Goal: Task Accomplishment & Management: Complete application form

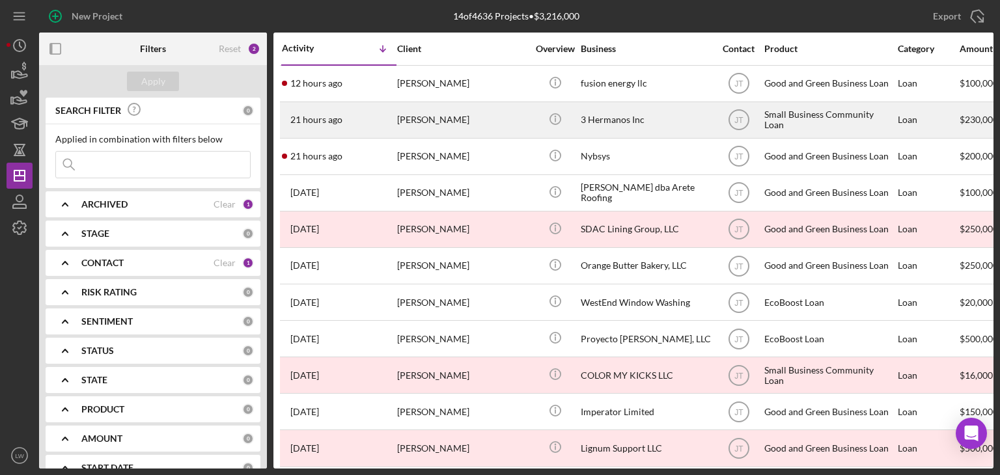
click at [424, 118] on div "[PERSON_NAME]" at bounding box center [462, 120] width 130 height 35
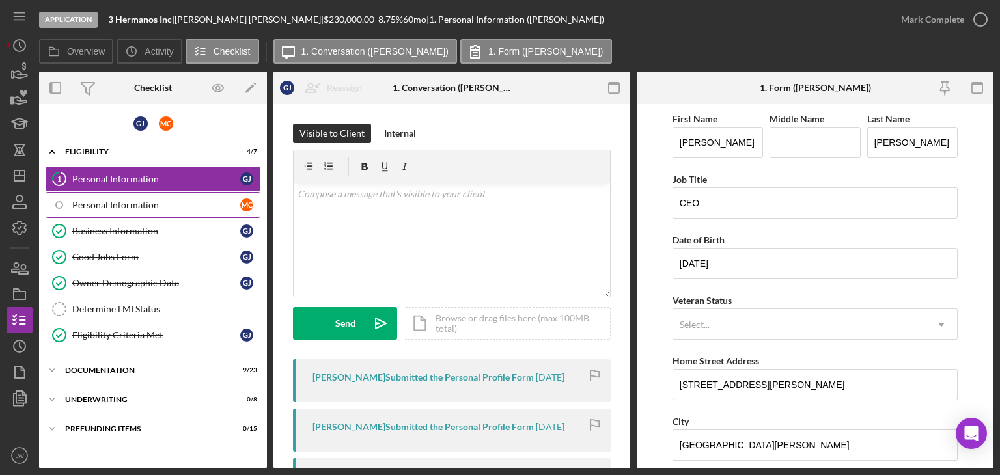
click at [167, 206] on div "Personal Information" at bounding box center [156, 205] width 168 height 10
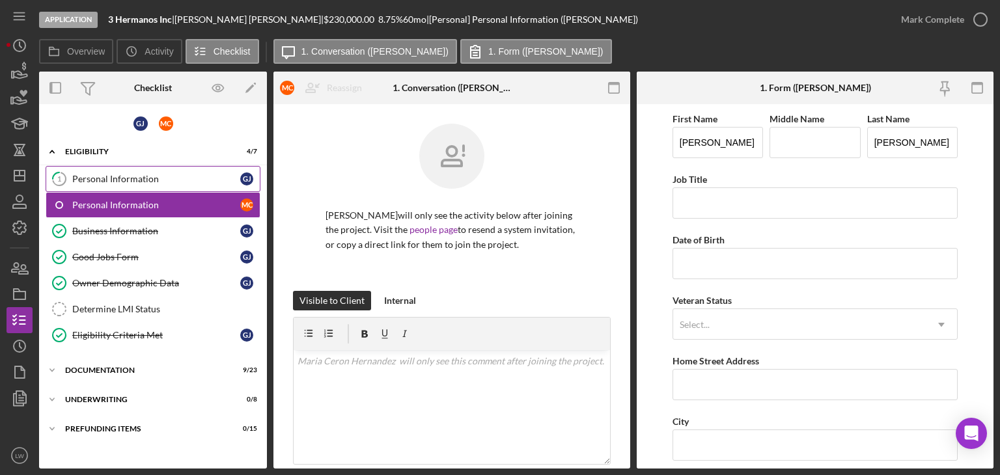
click at [130, 174] on div "Personal Information" at bounding box center [156, 179] width 168 height 10
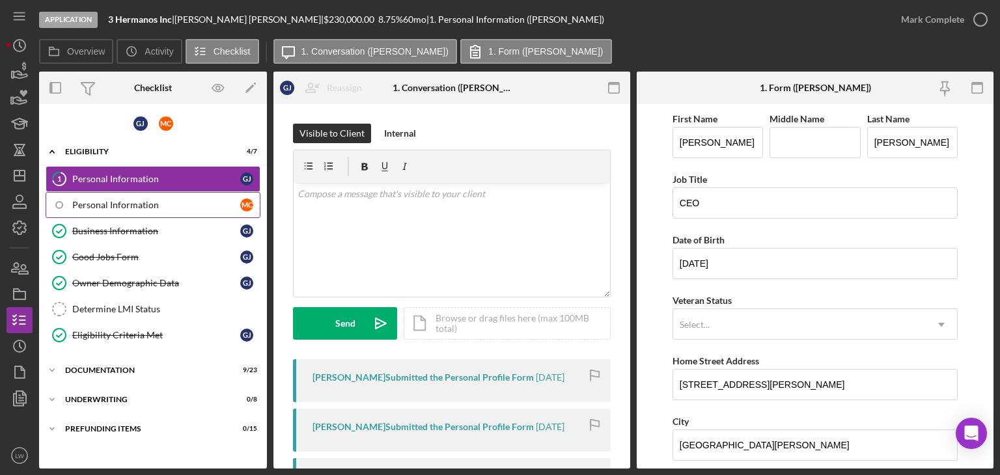
click at [132, 193] on link "Personal Information M C" at bounding box center [153, 205] width 215 height 26
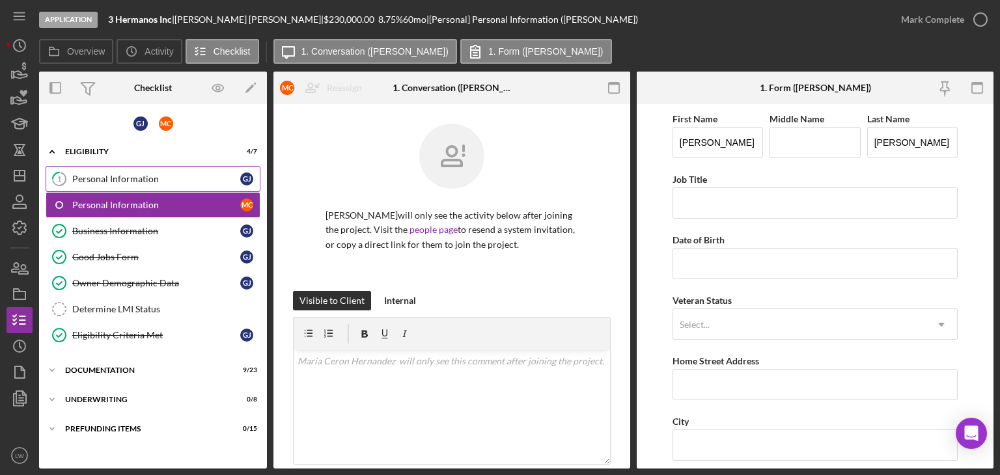
click at [118, 175] on div "Personal Information" at bounding box center [156, 179] width 168 height 10
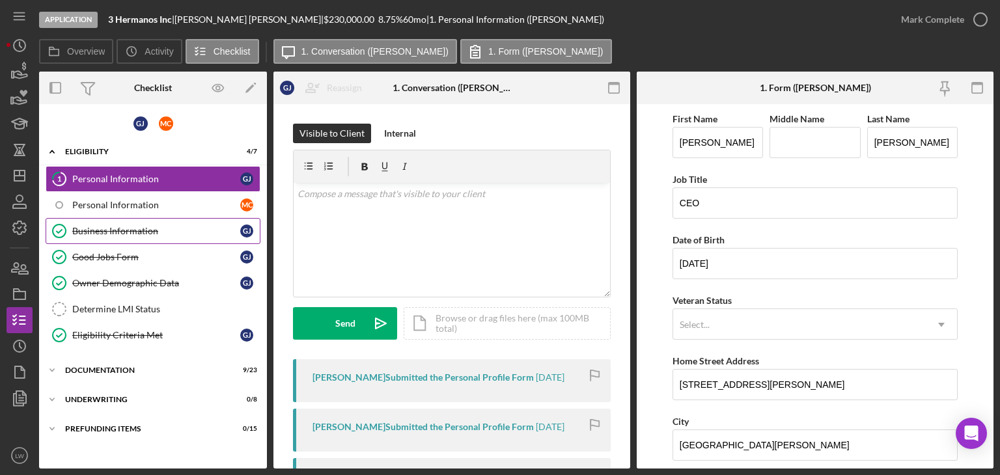
click at [112, 231] on div "Business Information" at bounding box center [156, 231] width 168 height 10
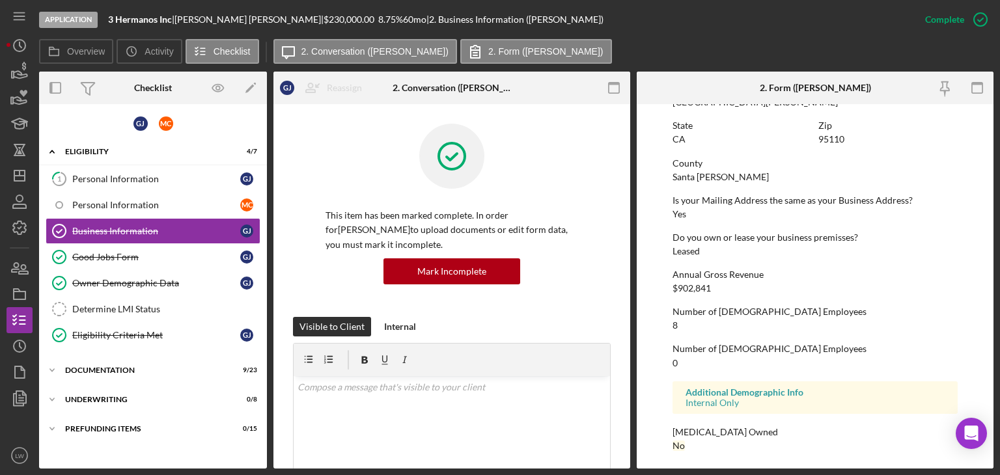
scroll to position [766, 0]
click at [149, 253] on div "Good Jobs Form" at bounding box center [156, 257] width 168 height 10
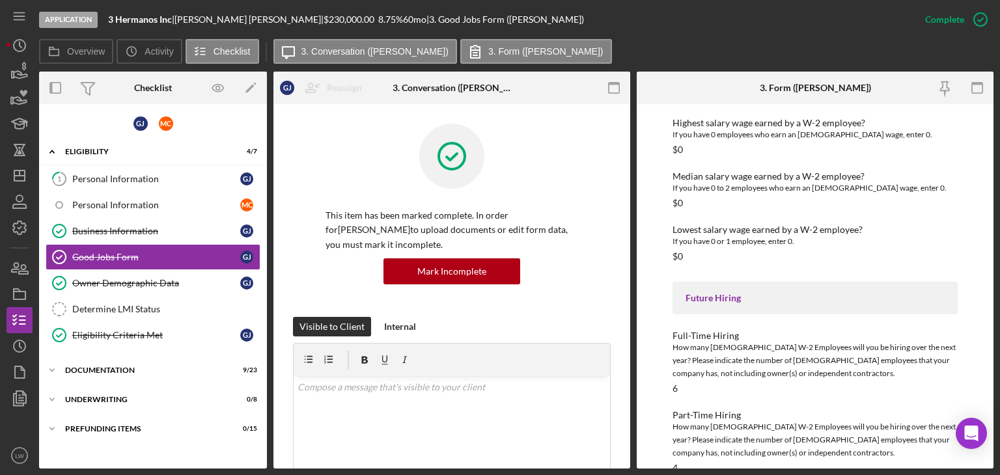
scroll to position [1857, 0]
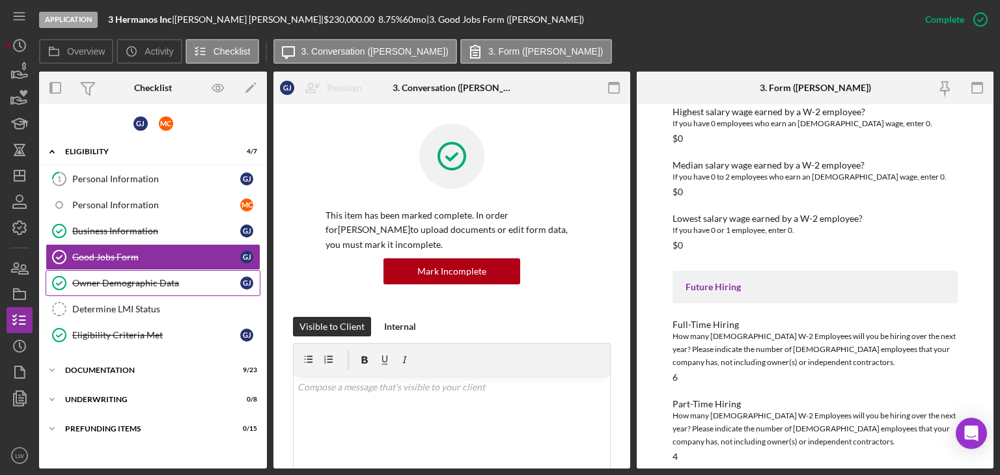
click at [171, 279] on div "Owner Demographic Data" at bounding box center [156, 283] width 168 height 10
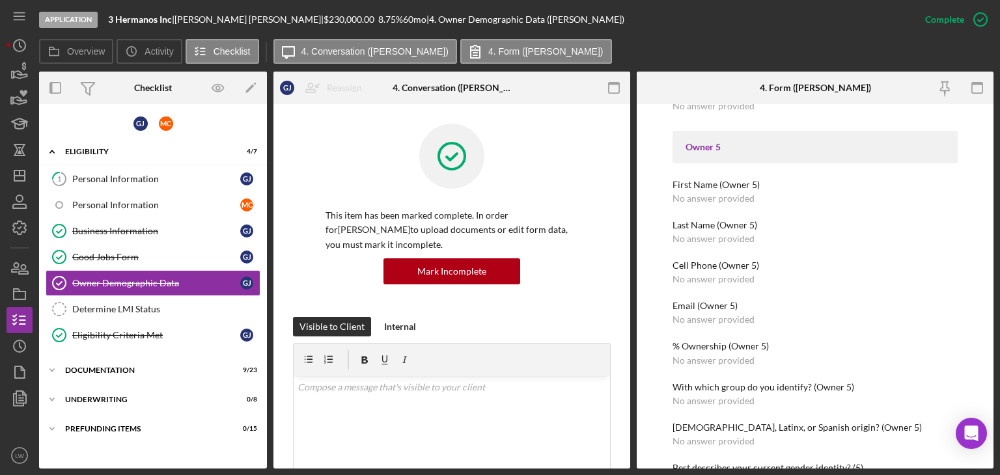
scroll to position [2091, 0]
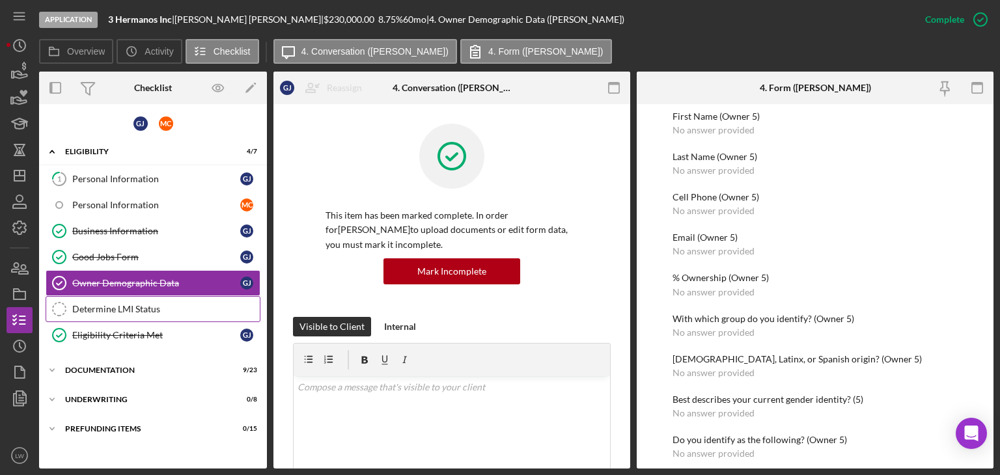
click at [103, 316] on link "Determine LMI Status Determine LMI Status" at bounding box center [153, 309] width 215 height 26
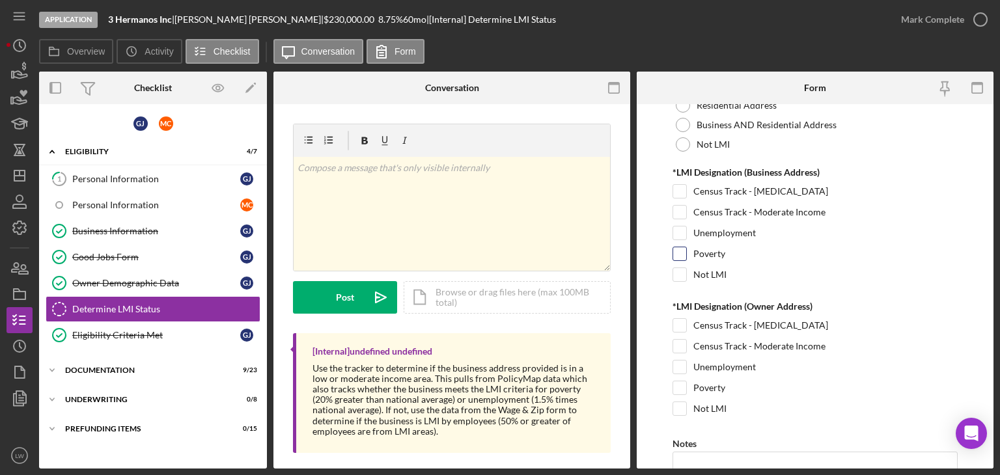
scroll to position [292, 0]
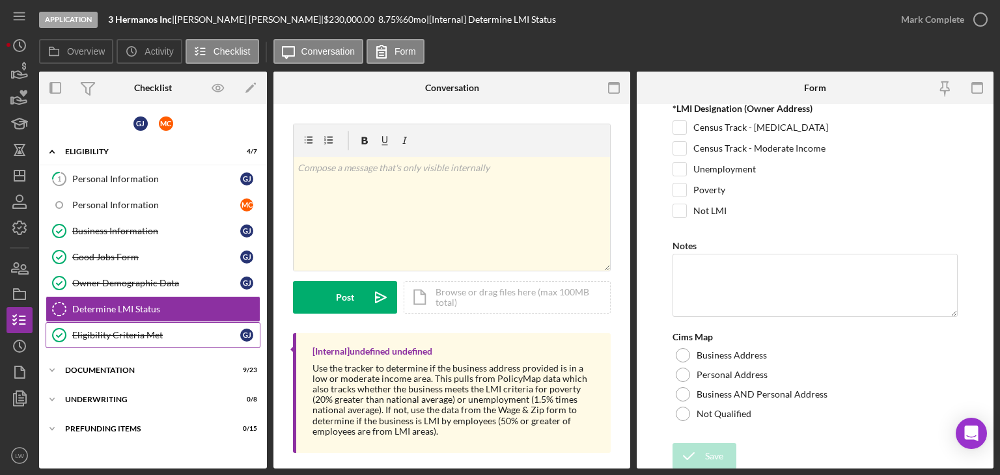
click at [165, 331] on div "Eligibility Criteria Met" at bounding box center [156, 335] width 168 height 10
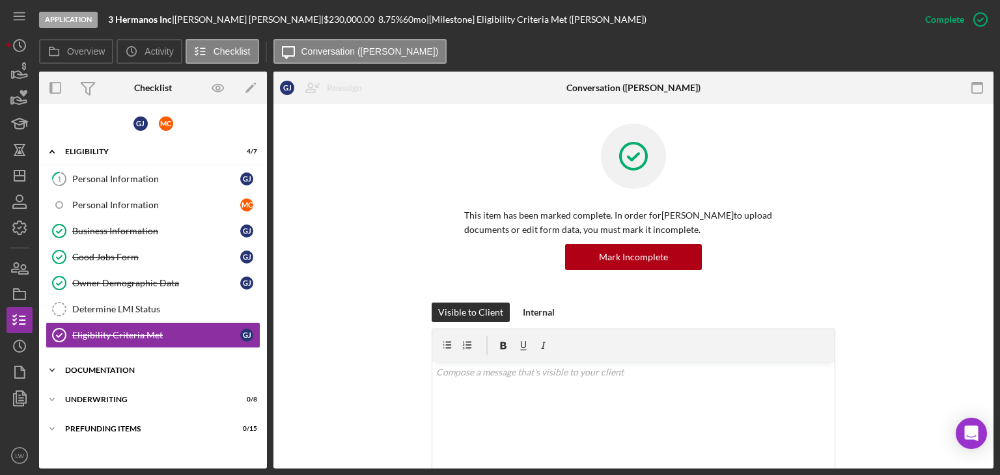
click at [176, 367] on div "Documentation" at bounding box center [158, 371] width 186 height 8
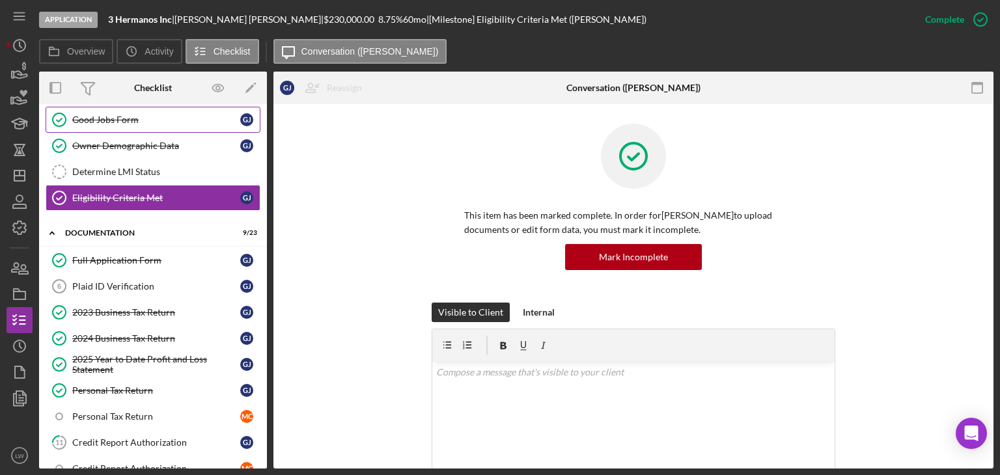
scroll to position [130, 0]
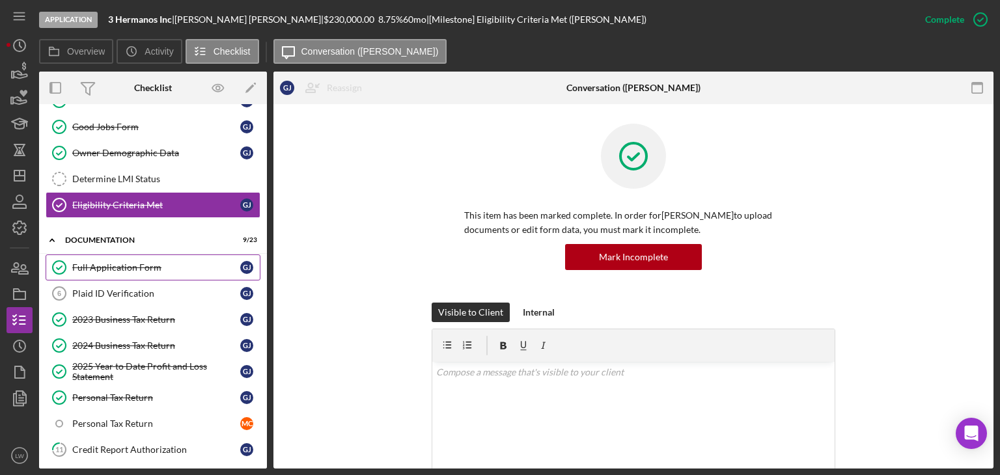
click at [178, 270] on link "Full Application Form Full Application Form [PERSON_NAME]" at bounding box center [153, 268] width 215 height 26
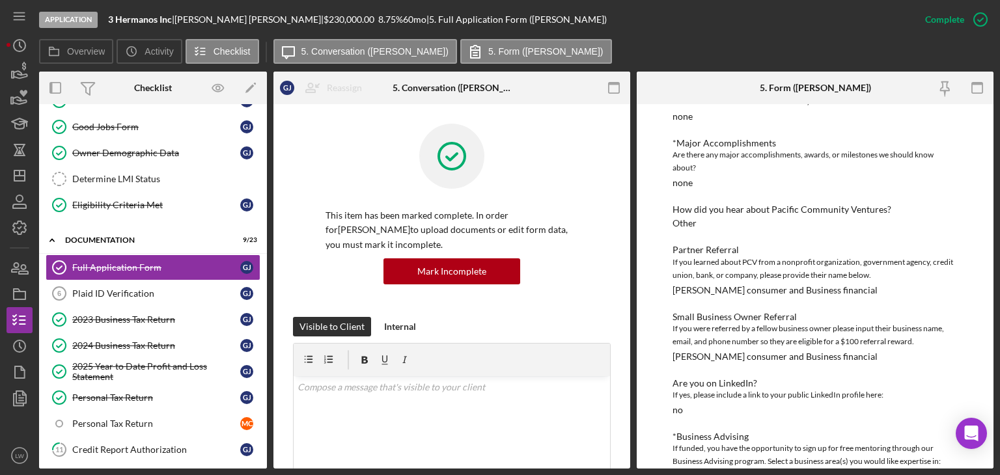
scroll to position [845, 0]
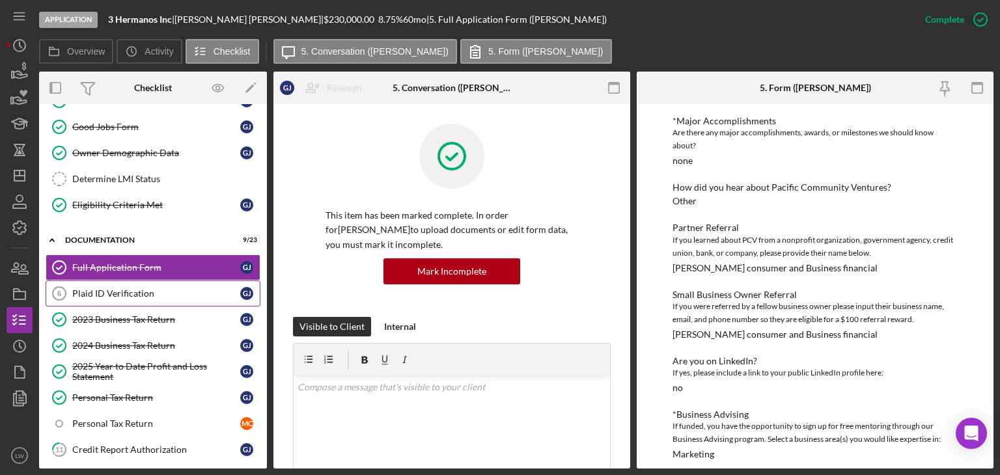
click at [152, 288] on div "Plaid ID Verification" at bounding box center [156, 293] width 168 height 10
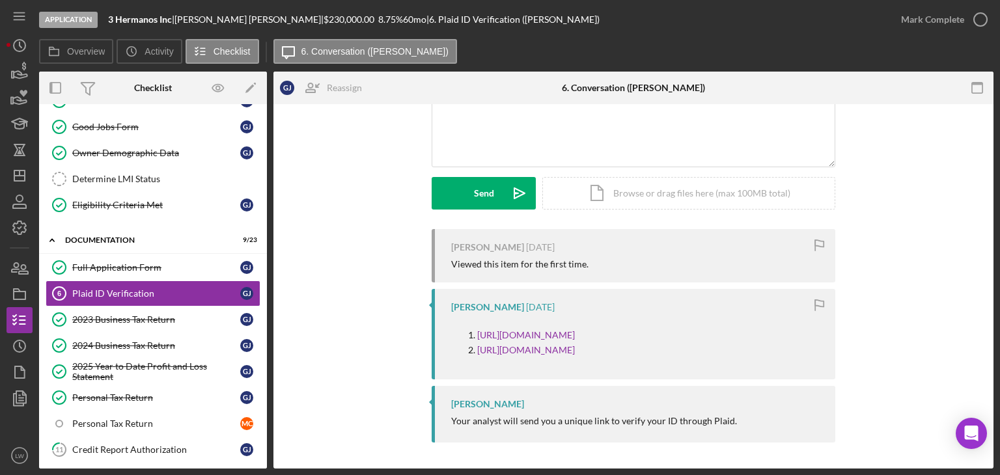
scroll to position [159, 0]
click at [173, 316] on div "2023 Business Tax Return" at bounding box center [156, 320] width 168 height 10
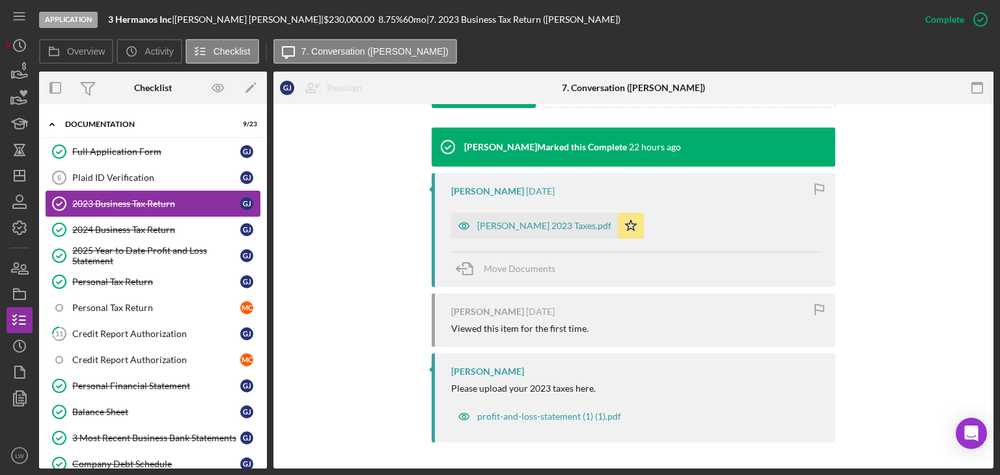
scroll to position [260, 0]
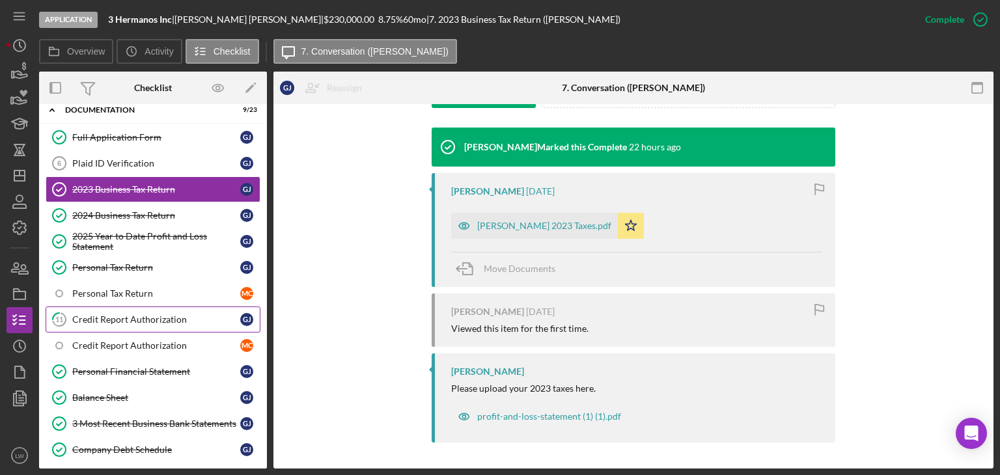
click at [188, 318] on div "Credit Report Authorization" at bounding box center [156, 320] width 168 height 10
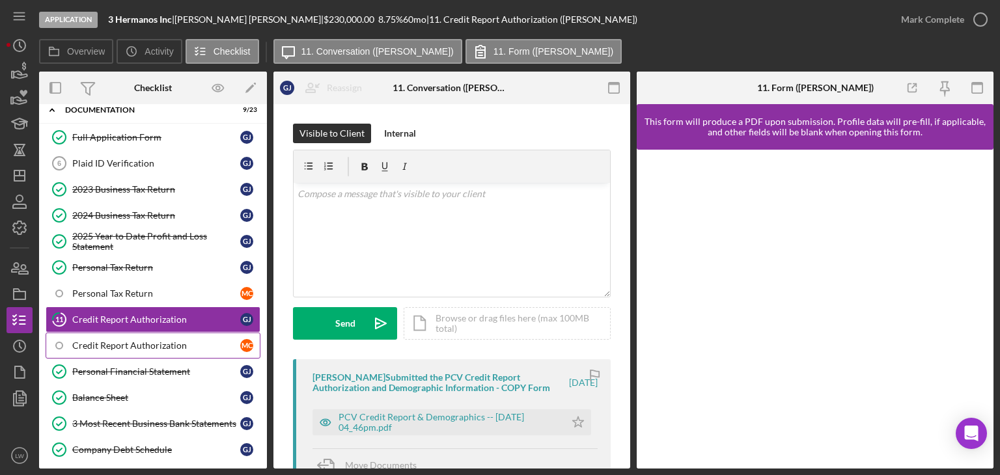
click at [188, 341] on div "Credit Report Authorization" at bounding box center [156, 346] width 168 height 10
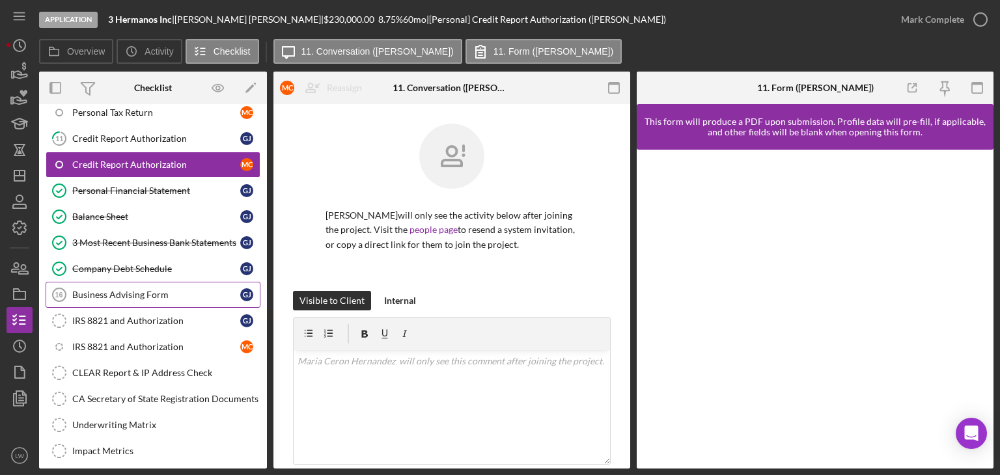
scroll to position [521, 0]
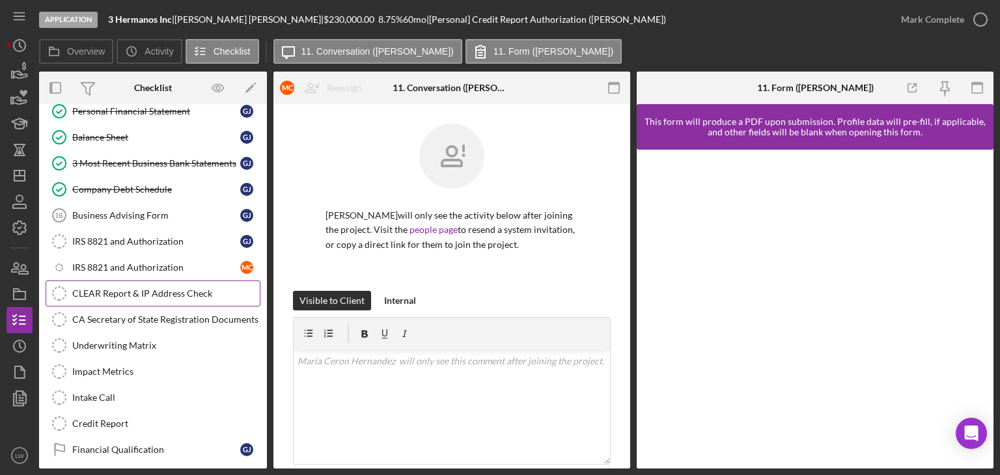
click at [175, 288] on div "CLEAR Report & IP Address Check" at bounding box center [166, 293] width 188 height 10
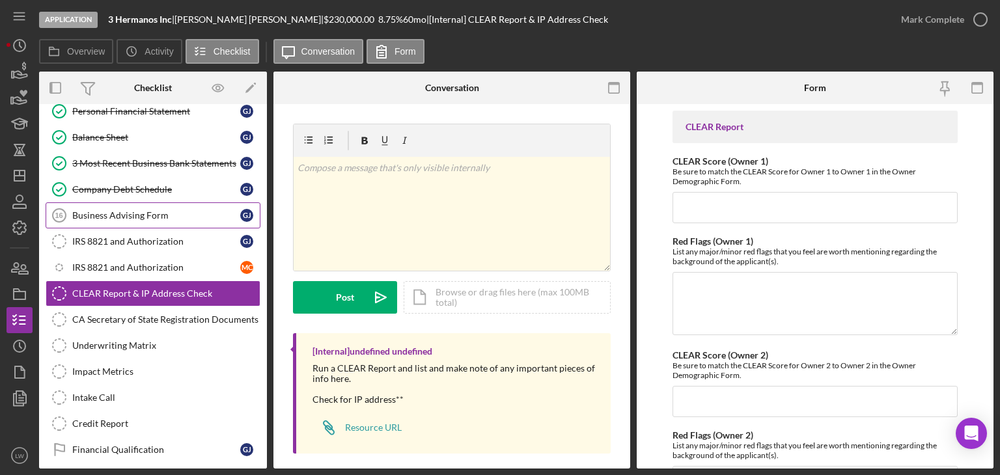
click at [158, 211] on div "Business Advising Form" at bounding box center [156, 215] width 168 height 10
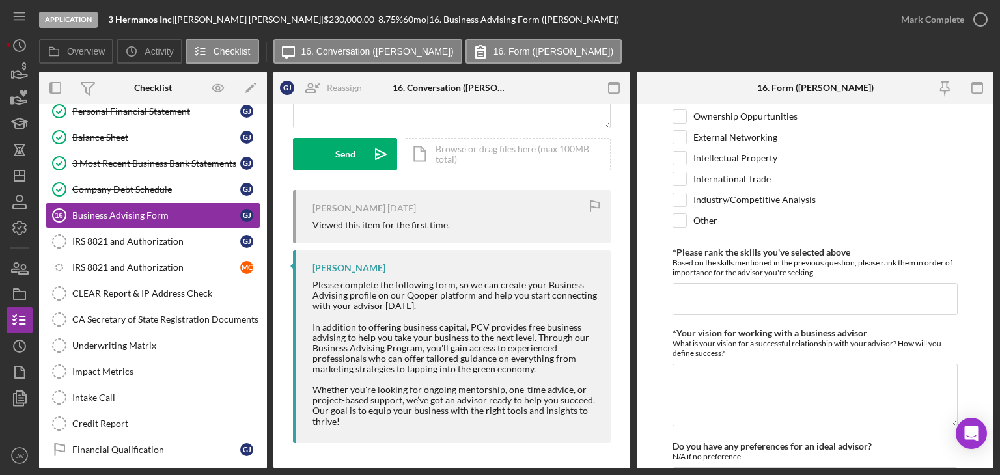
scroll to position [1209, 0]
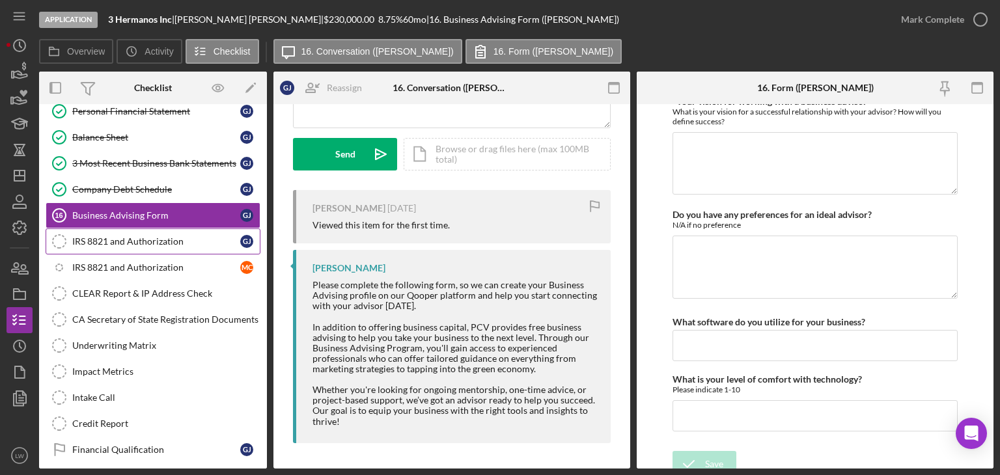
click at [193, 237] on div "IRS 8821 and Authorization" at bounding box center [156, 241] width 168 height 10
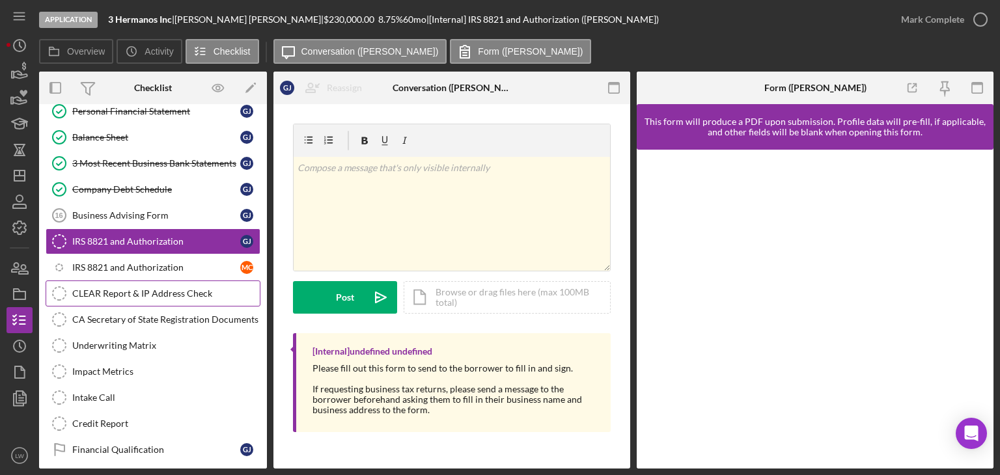
click at [187, 288] on div "CLEAR Report & IP Address Check" at bounding box center [166, 293] width 188 height 10
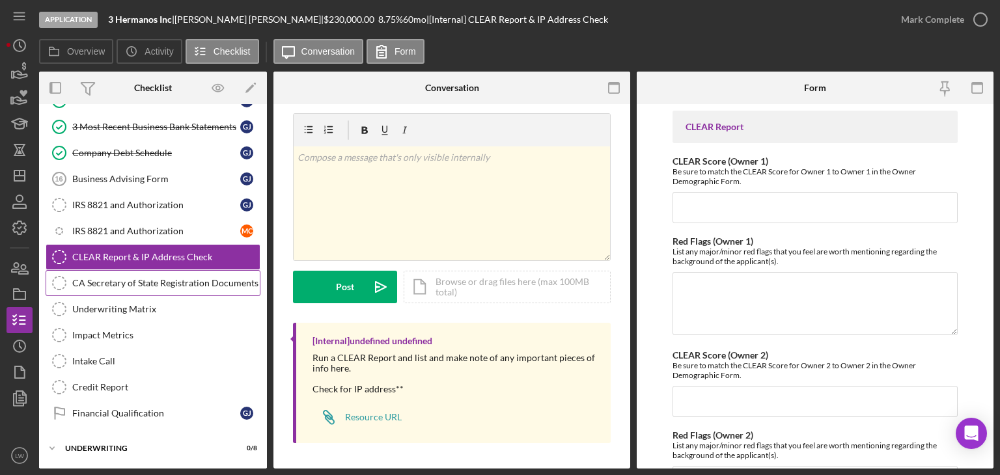
scroll to position [578, 0]
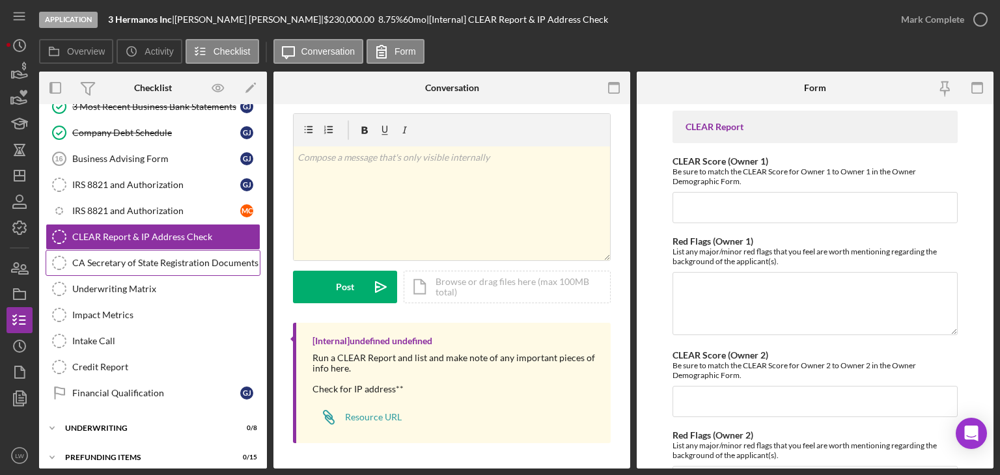
click at [159, 258] on div "CA Secretary of State Registration Documents" at bounding box center [166, 263] width 188 height 10
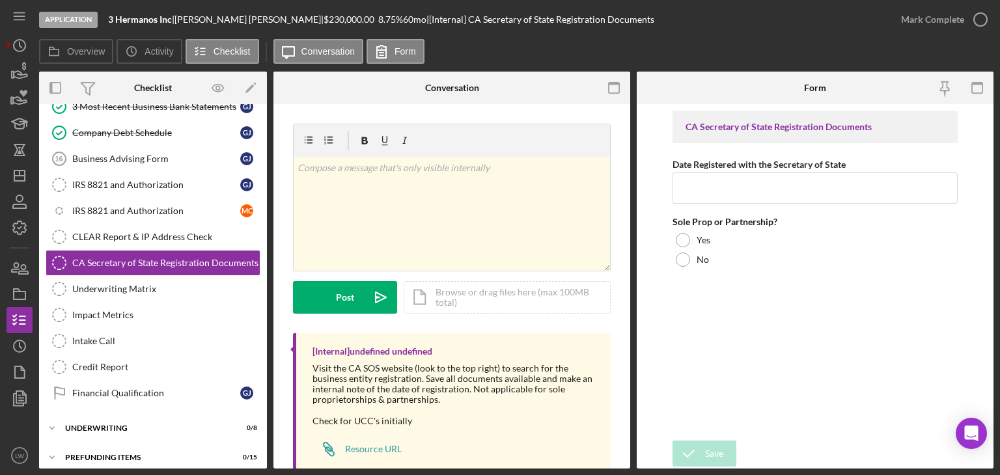
scroll to position [32, 0]
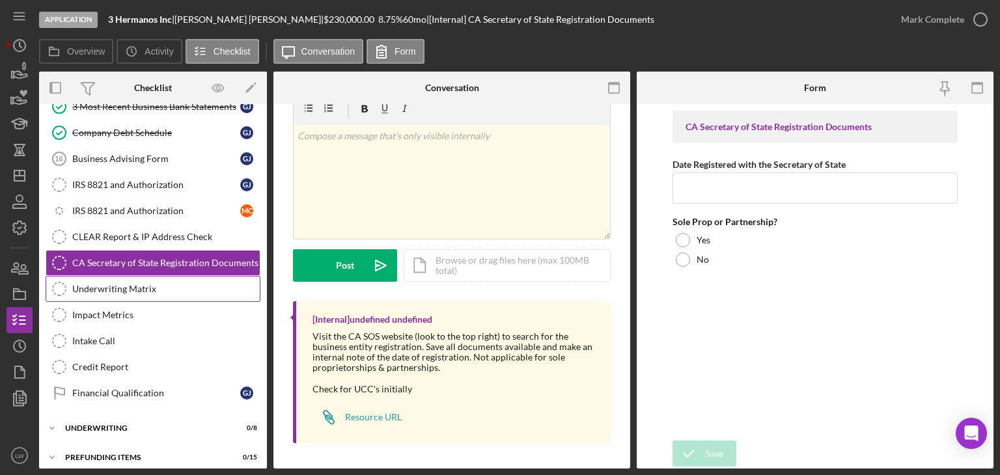
click at [160, 285] on div "Underwriting Matrix" at bounding box center [166, 289] width 188 height 10
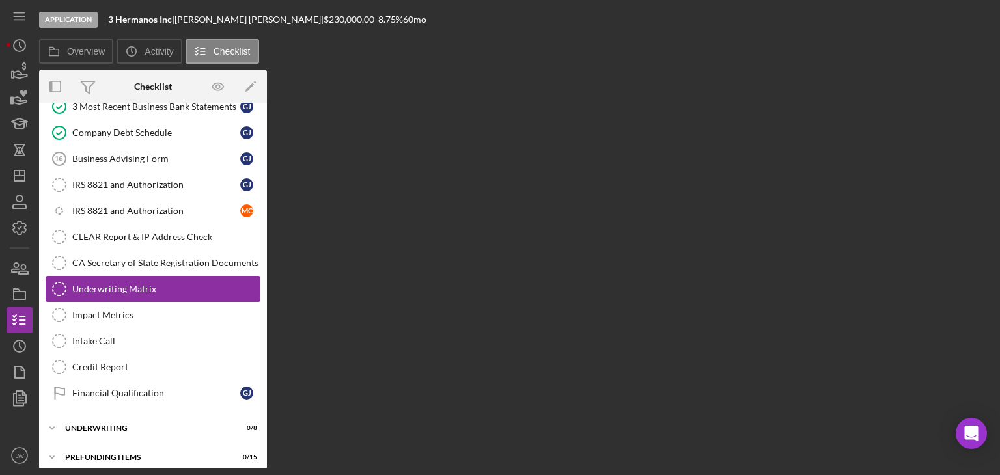
scroll to position [578, 0]
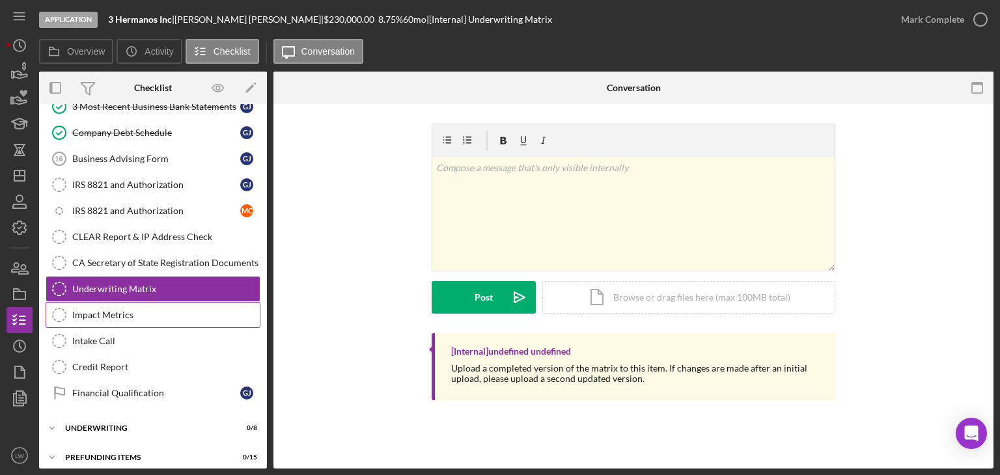
click at [167, 310] on div "Impact Metrics" at bounding box center [166, 315] width 188 height 10
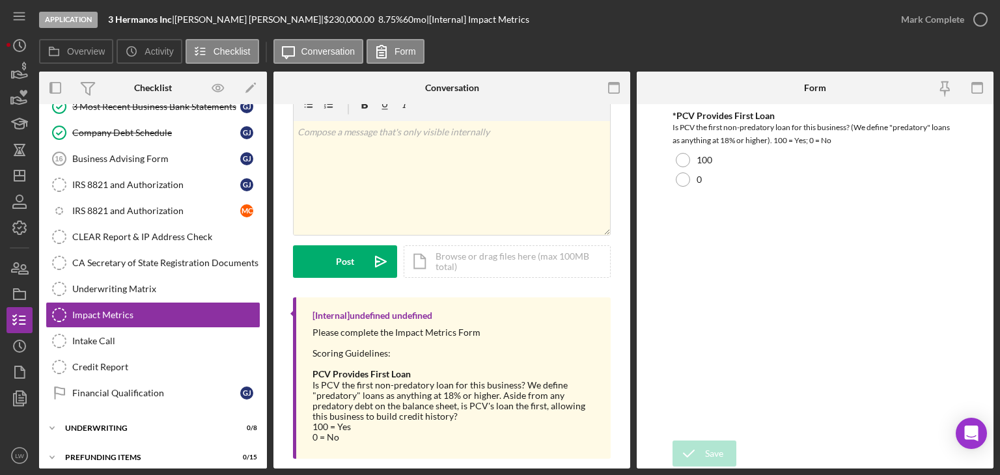
scroll to position [52, 0]
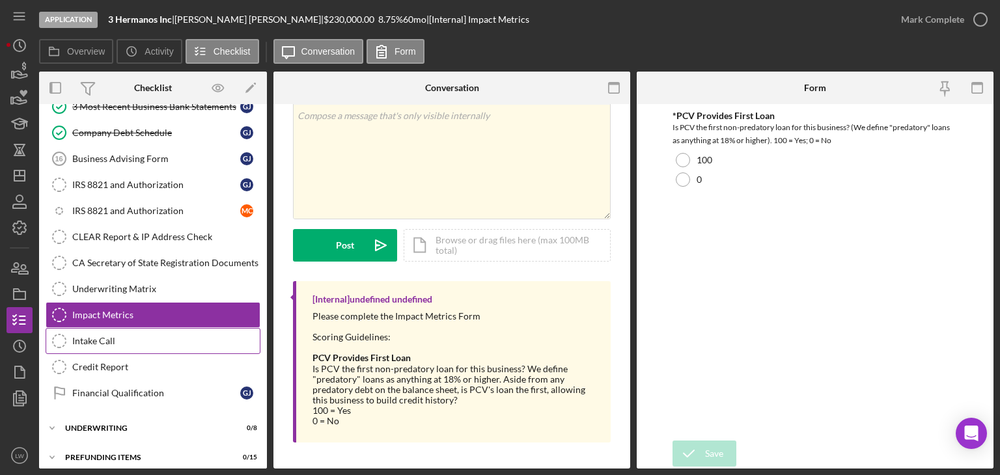
click at [155, 336] on div "Intake Call" at bounding box center [166, 341] width 188 height 10
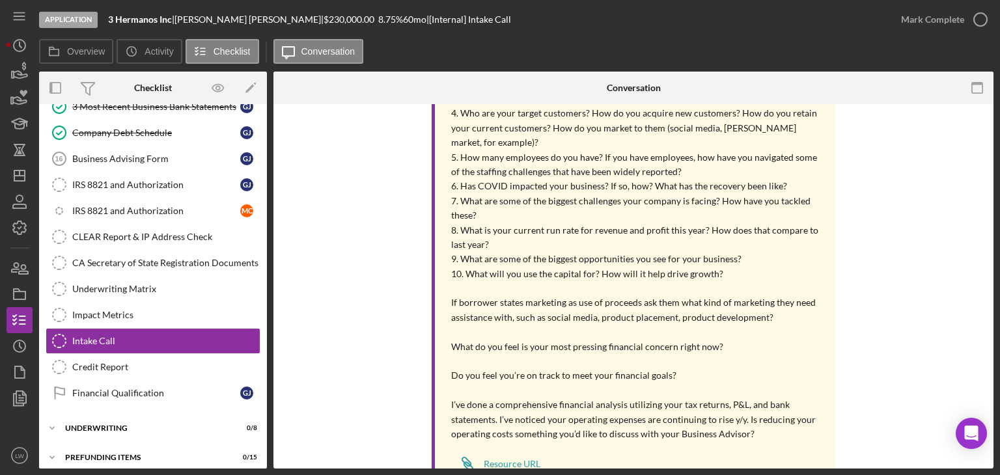
scroll to position [451, 0]
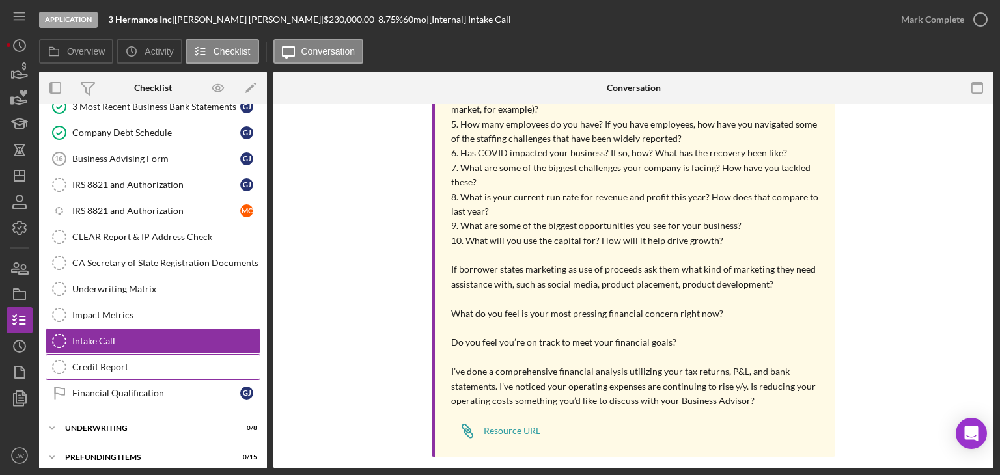
click at [117, 362] on div "Credit Report" at bounding box center [166, 367] width 188 height 10
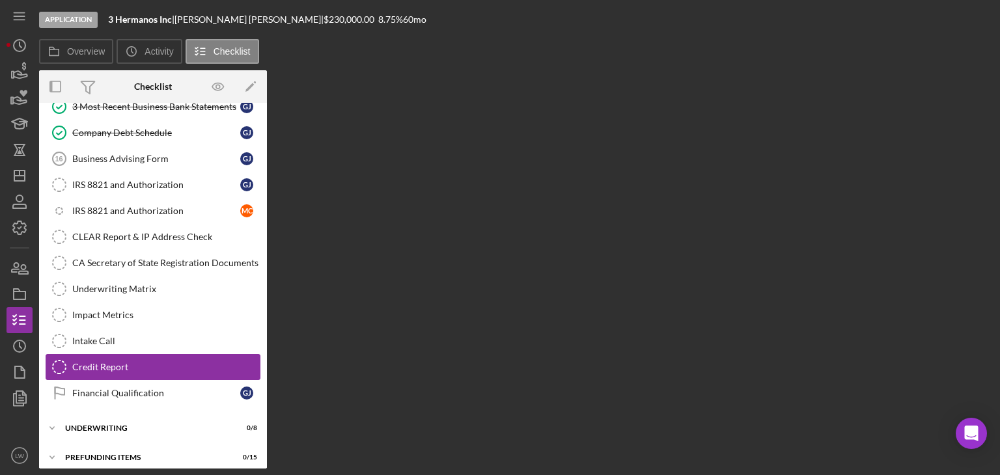
scroll to position [578, 0]
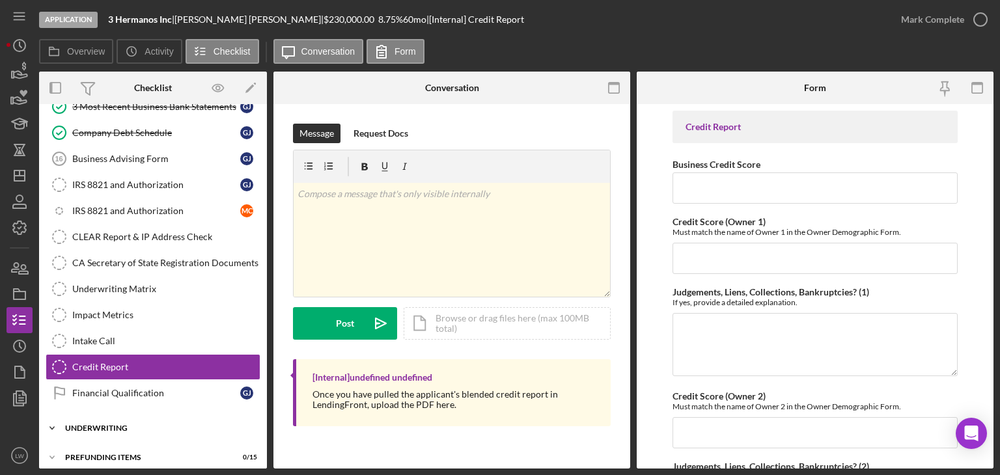
click at [152, 425] on div "Underwriting" at bounding box center [158, 429] width 186 height 8
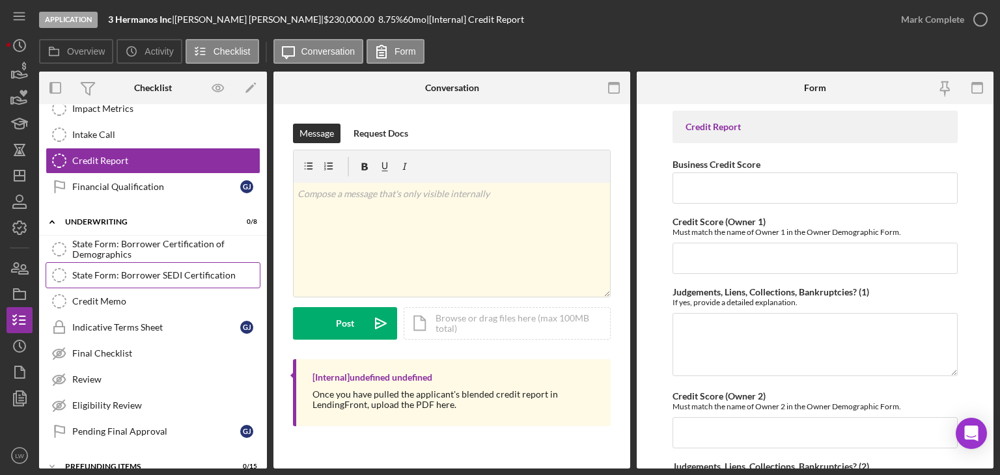
scroll to position [791, 0]
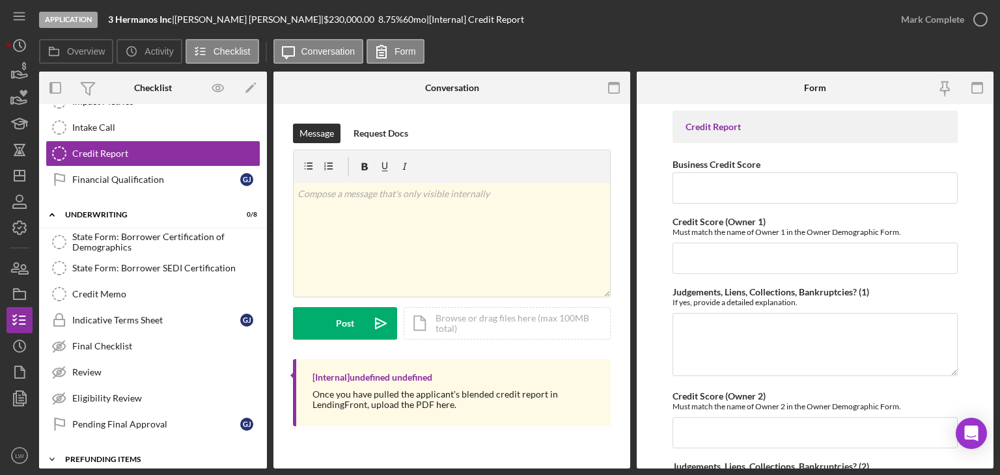
click at [148, 456] on div "Prefunding Items" at bounding box center [158, 460] width 186 height 8
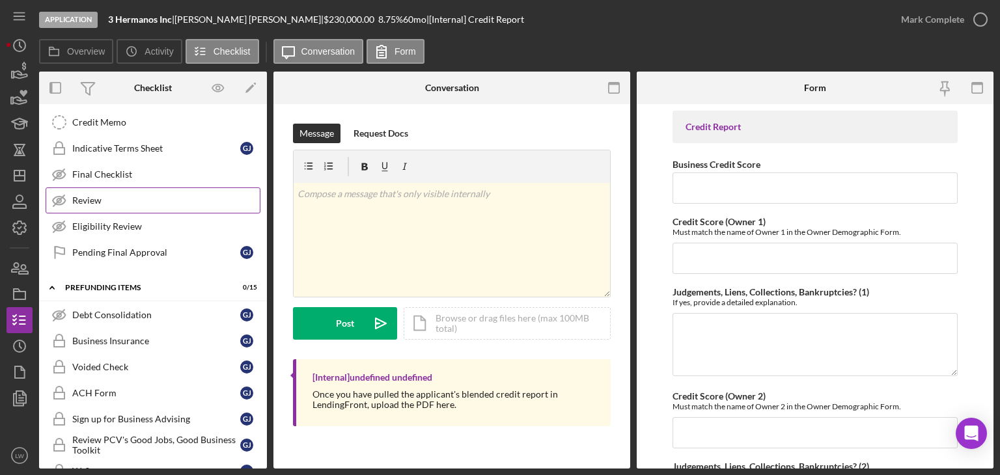
scroll to position [987, 0]
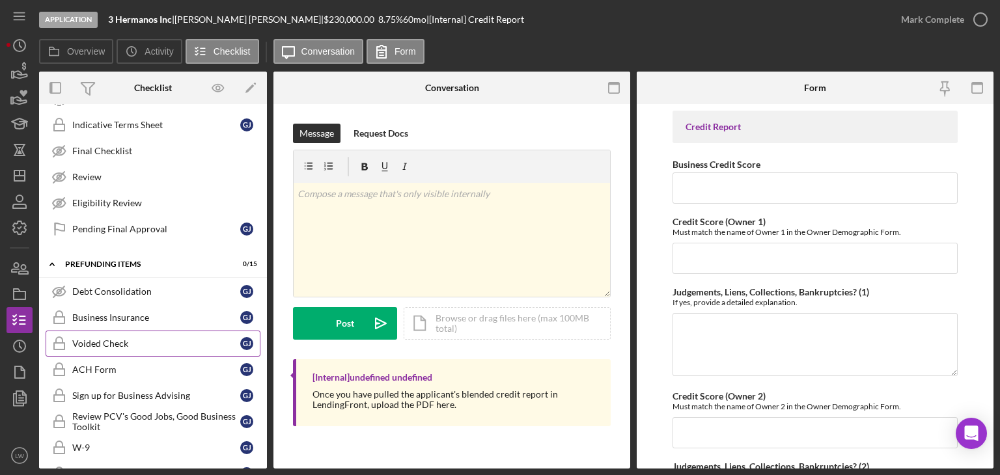
click at [172, 331] on link "Voided Check Voided Check [PERSON_NAME]" at bounding box center [153, 344] width 215 height 26
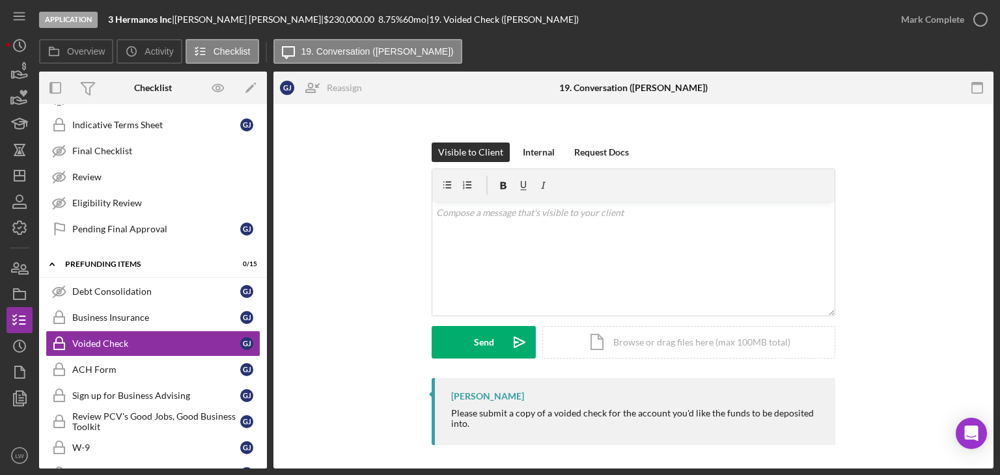
scroll to position [151, 0]
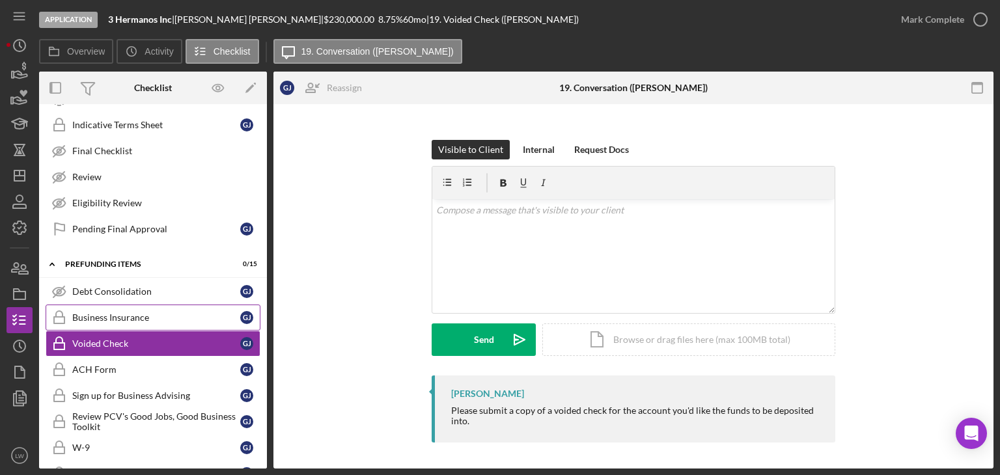
click at [155, 313] on div "Business Insurance" at bounding box center [156, 318] width 168 height 10
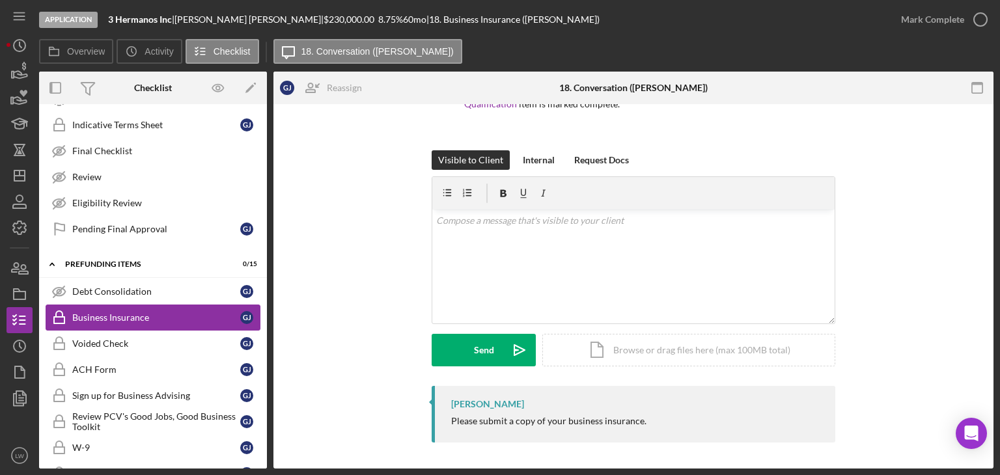
scroll to position [1117, 0]
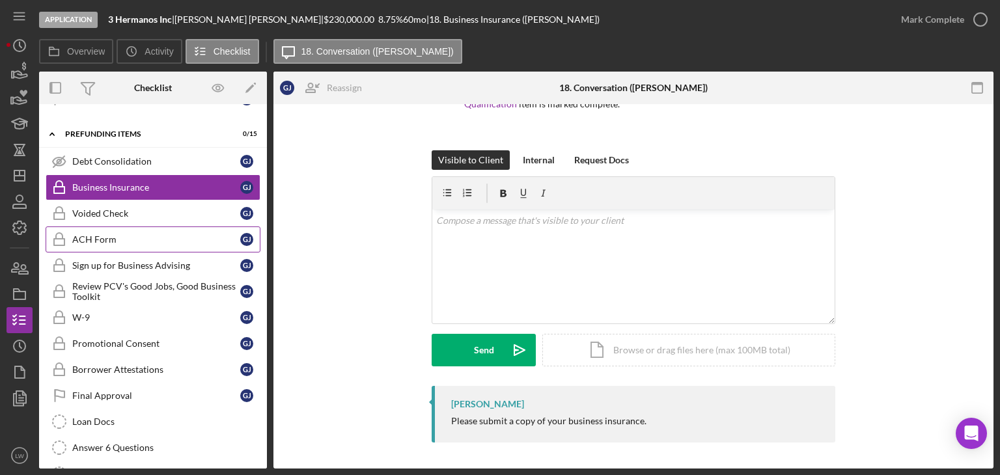
click at [135, 234] on div "ACH Form" at bounding box center [156, 239] width 168 height 10
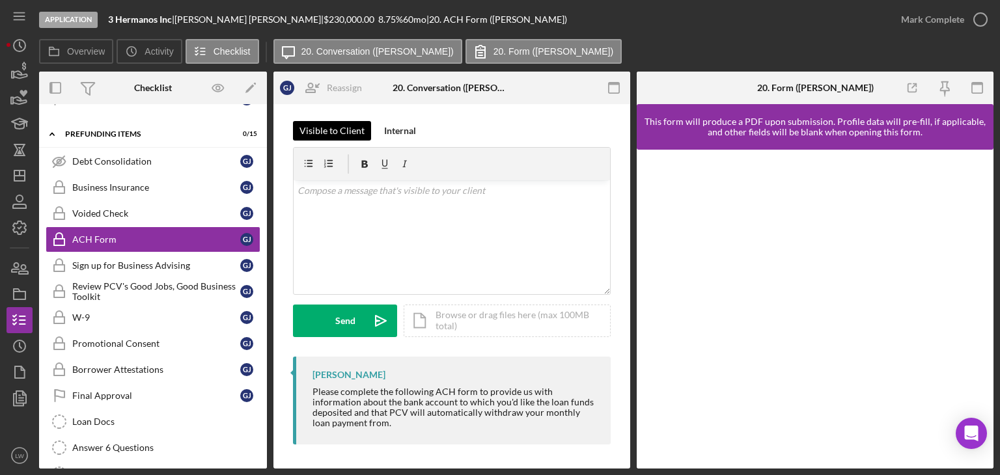
scroll to position [186, 0]
click at [182, 443] on div "Answer 6 Questions" at bounding box center [166, 448] width 188 height 10
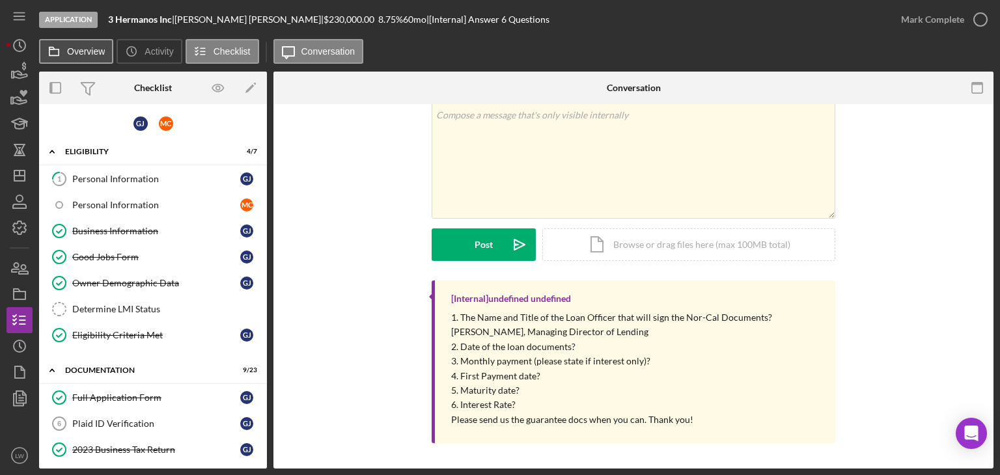
click at [95, 45] on button "Overview" at bounding box center [76, 51] width 74 height 25
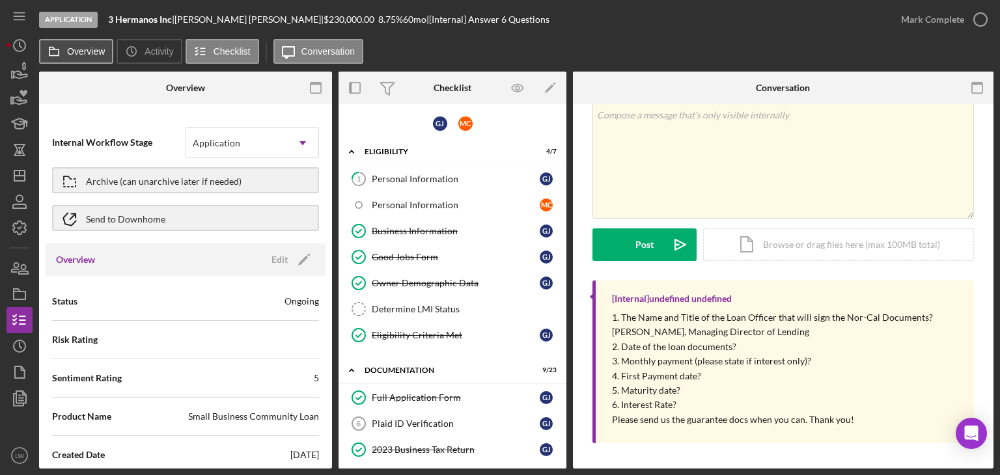
click at [95, 45] on button "Overview" at bounding box center [76, 51] width 74 height 25
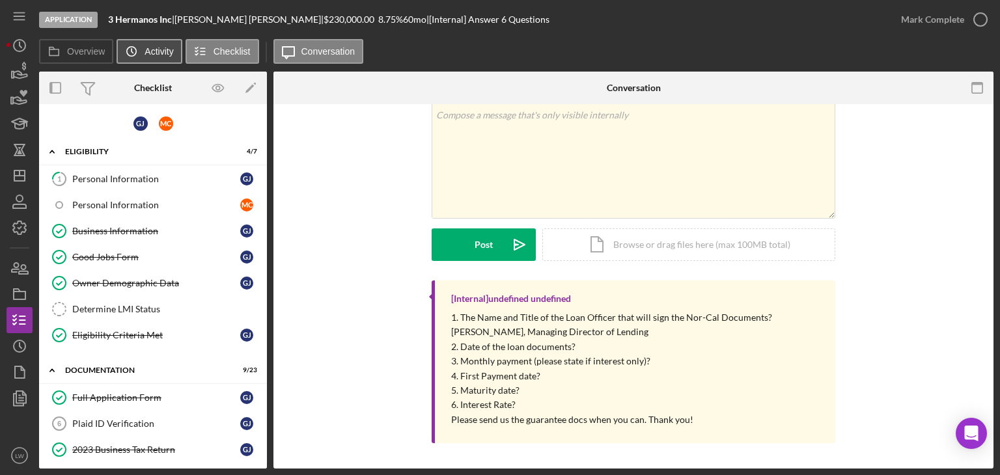
click at [135, 49] on icon "Icon/History" at bounding box center [132, 51] width 26 height 26
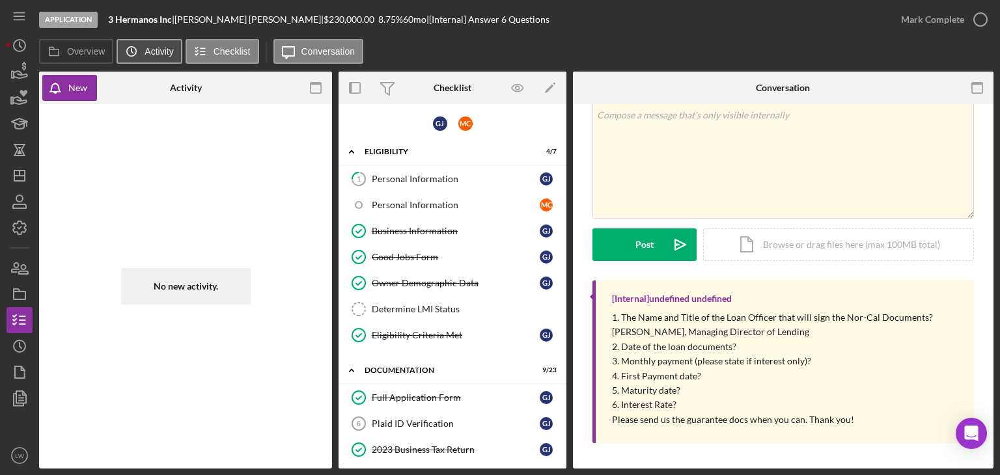
click at [128, 48] on icon "Icon/History" at bounding box center [132, 51] width 26 height 26
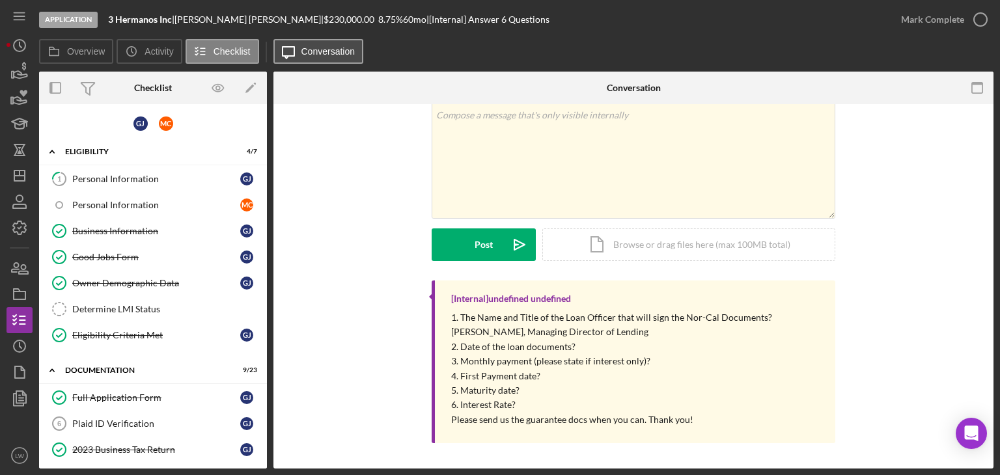
click at [305, 52] on label "Conversation" at bounding box center [328, 51] width 54 height 10
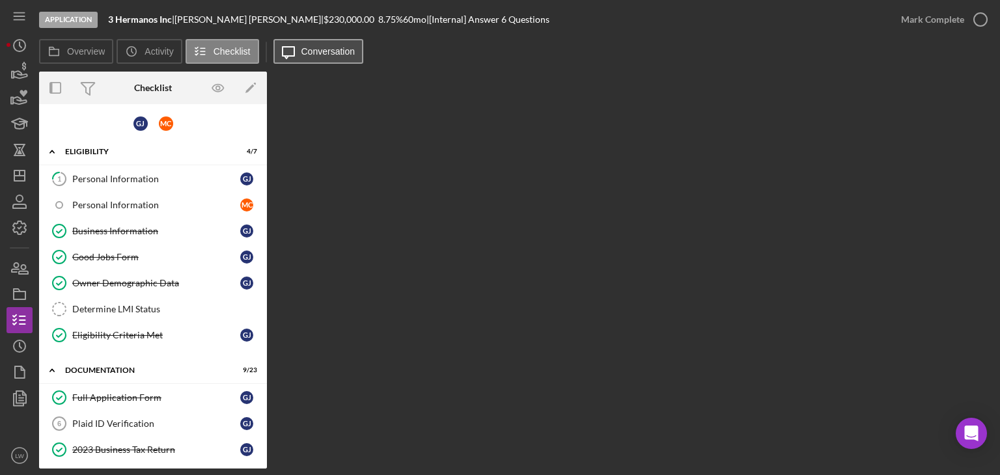
click at [305, 52] on label "Conversation" at bounding box center [328, 51] width 54 height 10
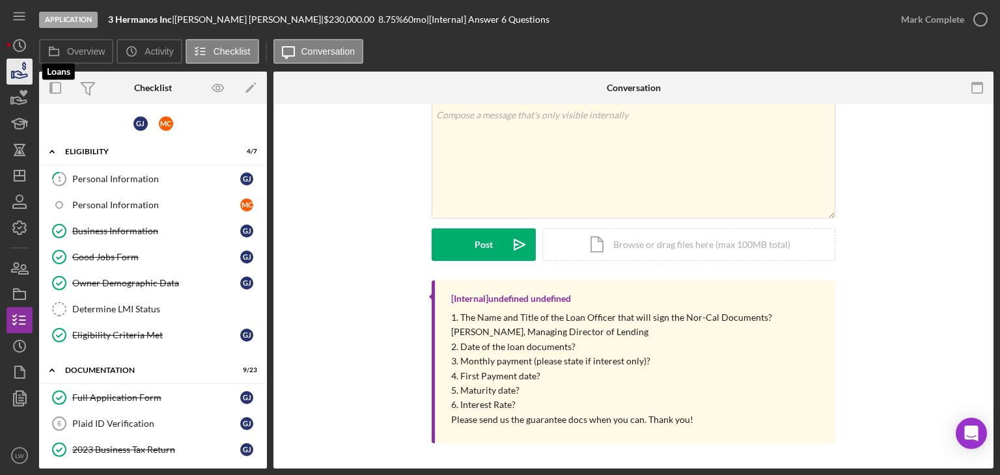
click at [16, 70] on icon "button" at bounding box center [19, 71] width 33 height 33
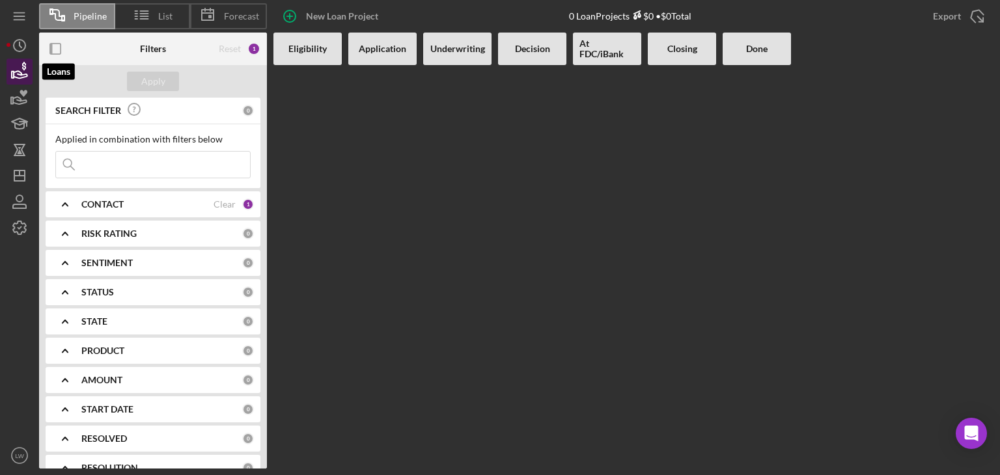
click at [16, 70] on icon "button" at bounding box center [19, 71] width 33 height 33
click at [19, 51] on circle "button" at bounding box center [20, 46] width 12 height 12
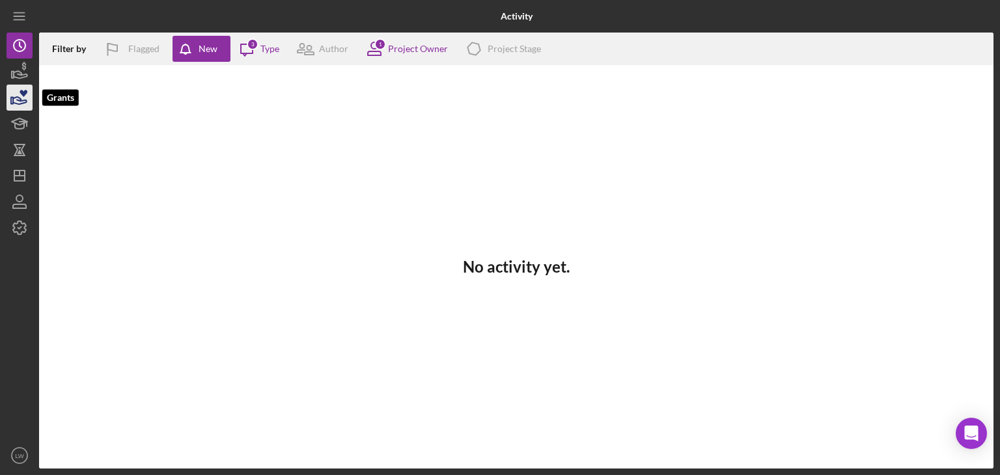
click at [21, 107] on icon "button" at bounding box center [19, 97] width 33 height 33
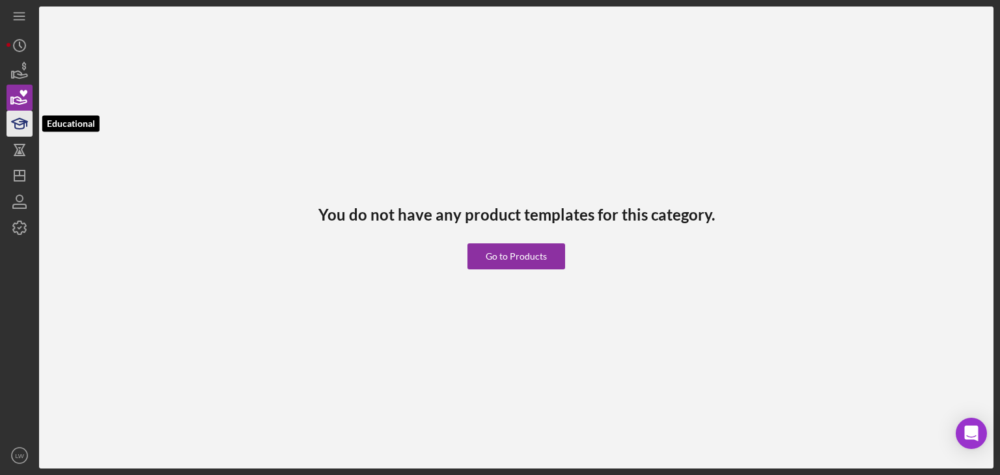
click at [18, 126] on icon "button" at bounding box center [19, 123] width 33 height 33
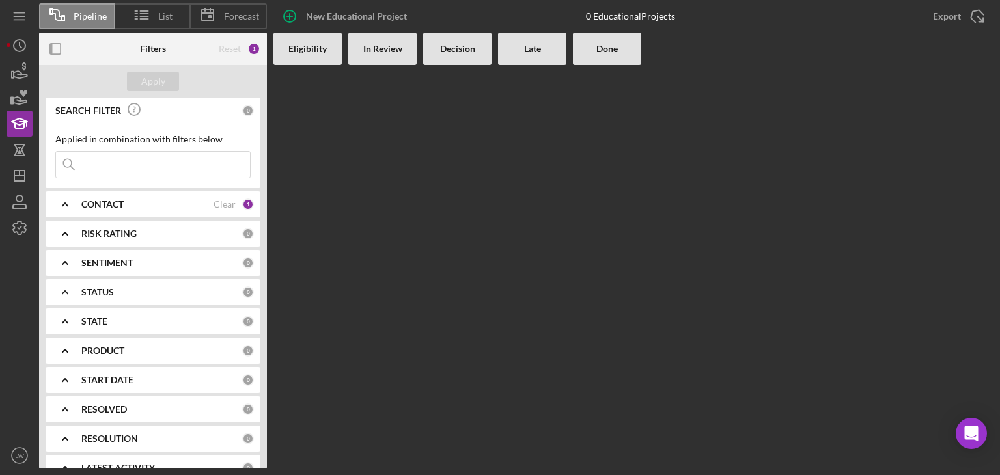
click at [188, 208] on div "CONTACT" at bounding box center [147, 204] width 132 height 10
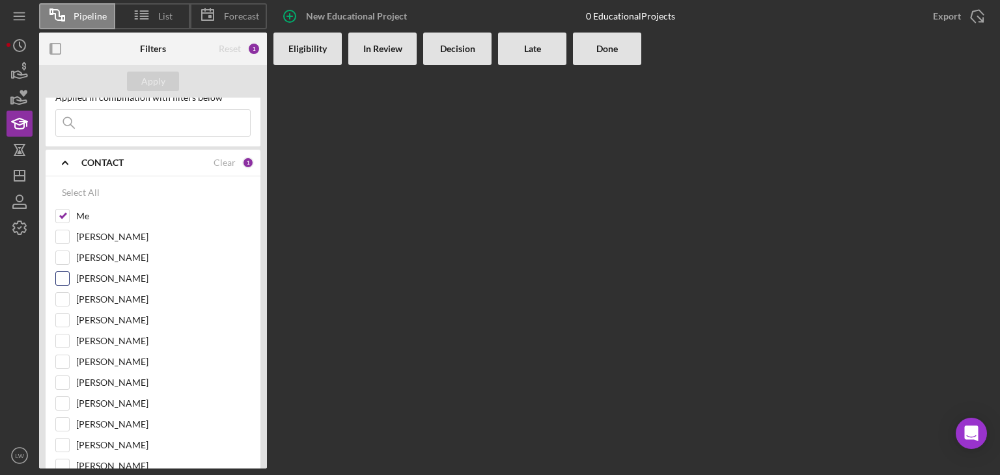
scroll to position [65, 0]
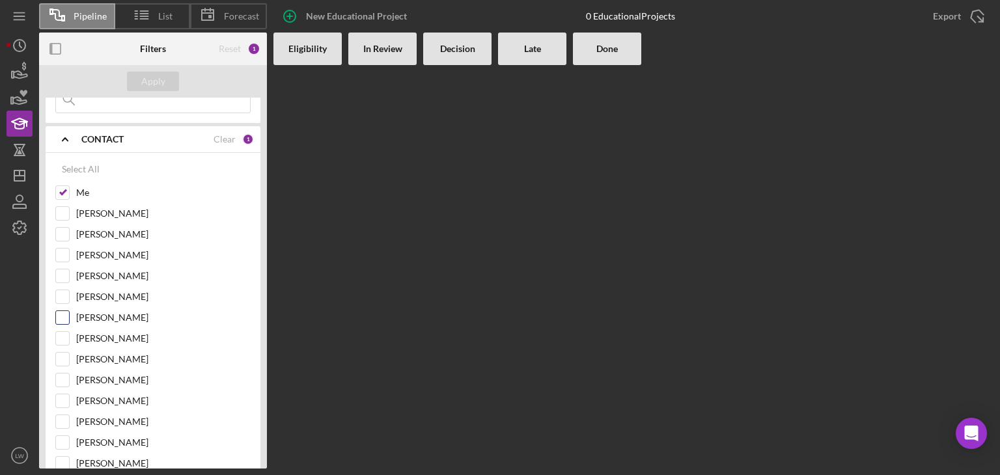
click at [63, 311] on input "[PERSON_NAME]" at bounding box center [62, 317] width 13 height 13
checkbox input "true"
click at [63, 191] on input "Me" at bounding box center [62, 192] width 13 height 13
checkbox input "false"
click at [147, 82] on div "Apply" at bounding box center [153, 82] width 24 height 20
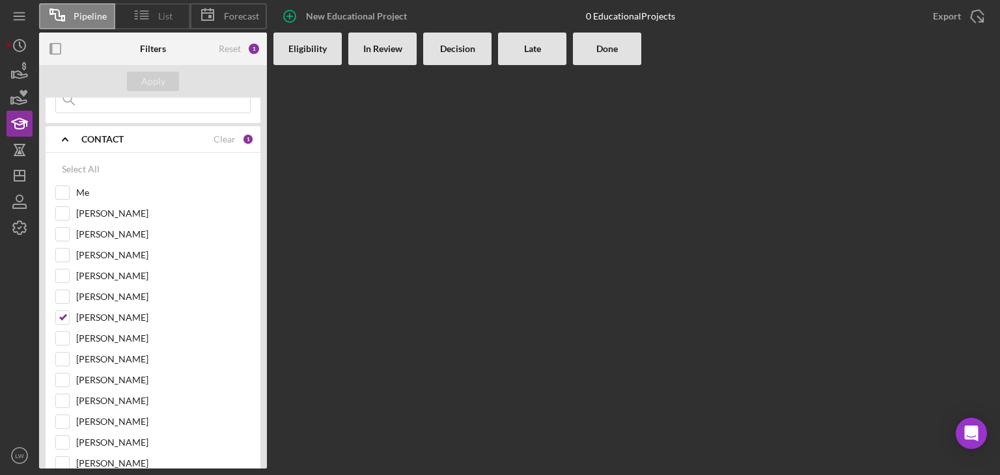
click at [169, 14] on span "List" at bounding box center [165, 16] width 14 height 10
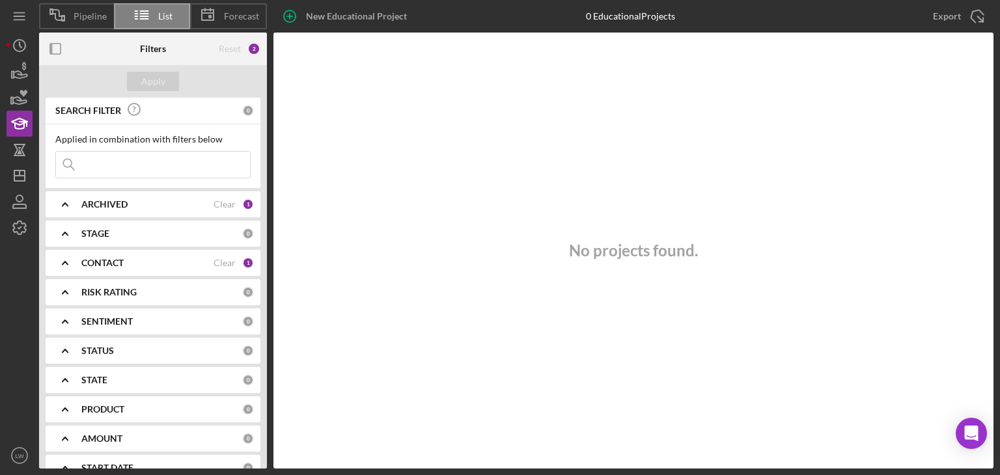
click at [168, 203] on div "ARCHIVED" at bounding box center [147, 204] width 132 height 10
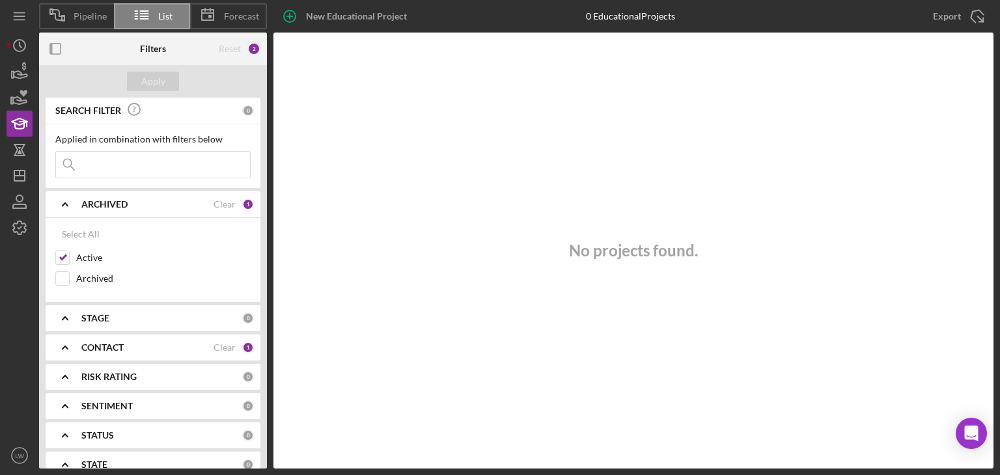
click at [168, 203] on div "ARCHIVED" at bounding box center [147, 204] width 132 height 10
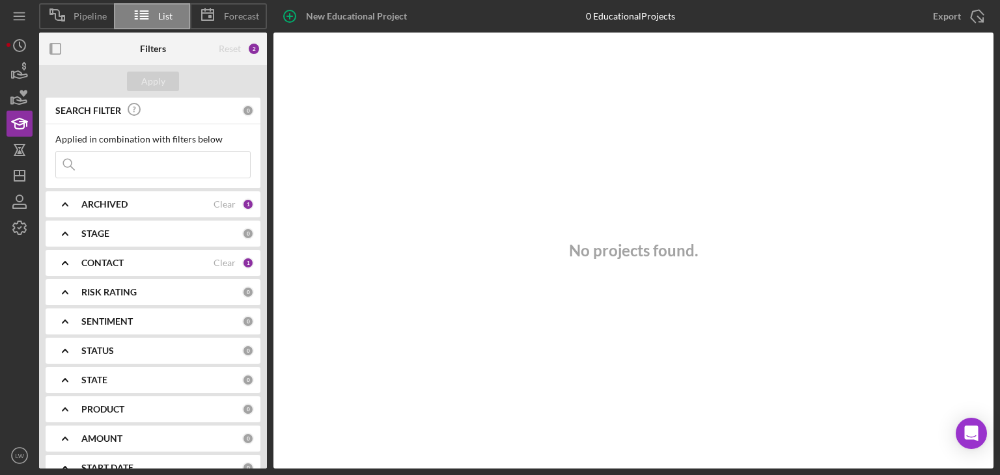
click at [163, 231] on div "STAGE" at bounding box center [161, 234] width 161 height 10
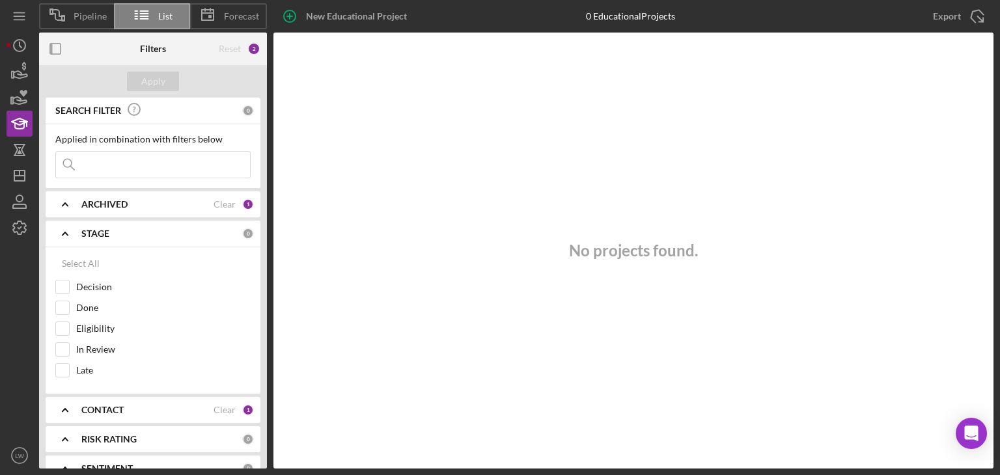
click at [163, 231] on div "STAGE" at bounding box center [161, 234] width 161 height 10
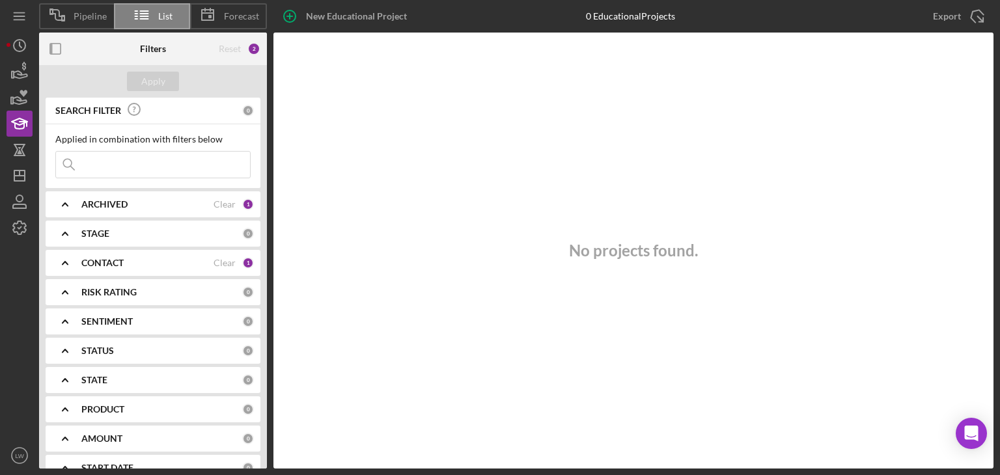
click at [156, 266] on div "CONTACT" at bounding box center [147, 263] width 132 height 10
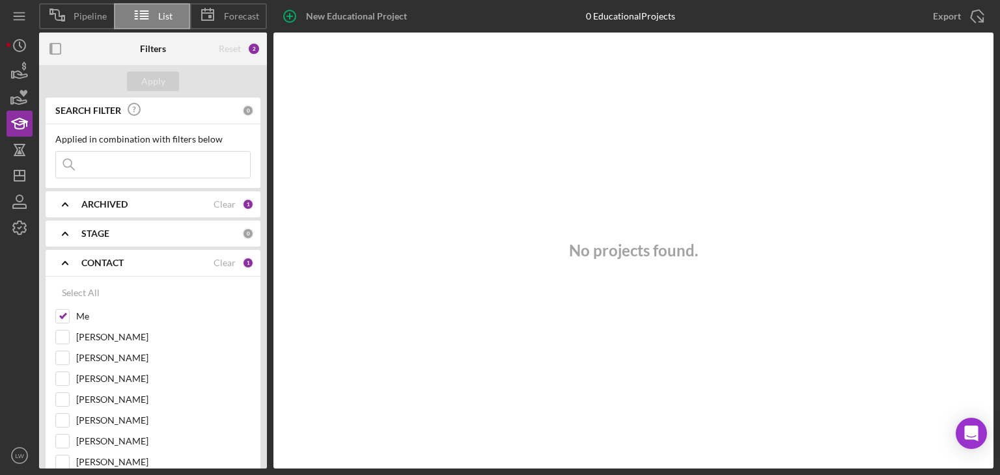
click at [156, 266] on div "CONTACT" at bounding box center [147, 263] width 132 height 10
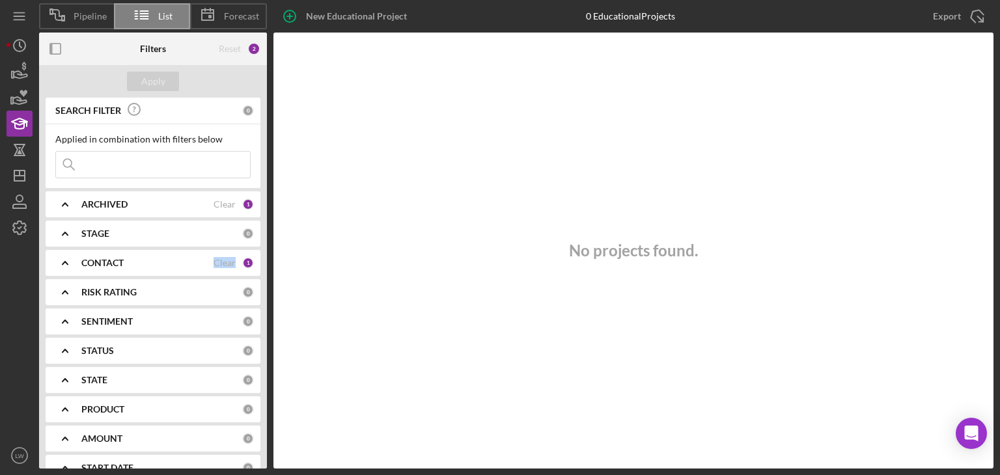
click at [156, 266] on div "CONTACT" at bounding box center [147, 263] width 132 height 10
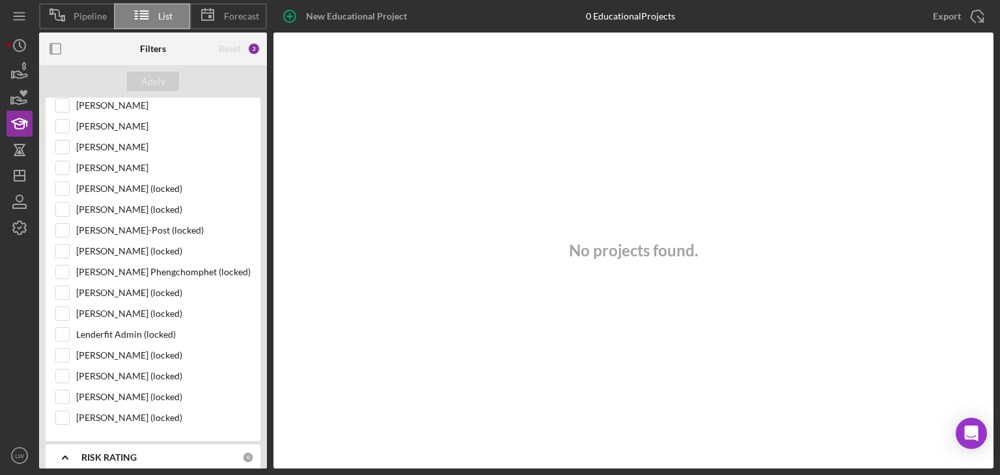
scroll to position [260, 0]
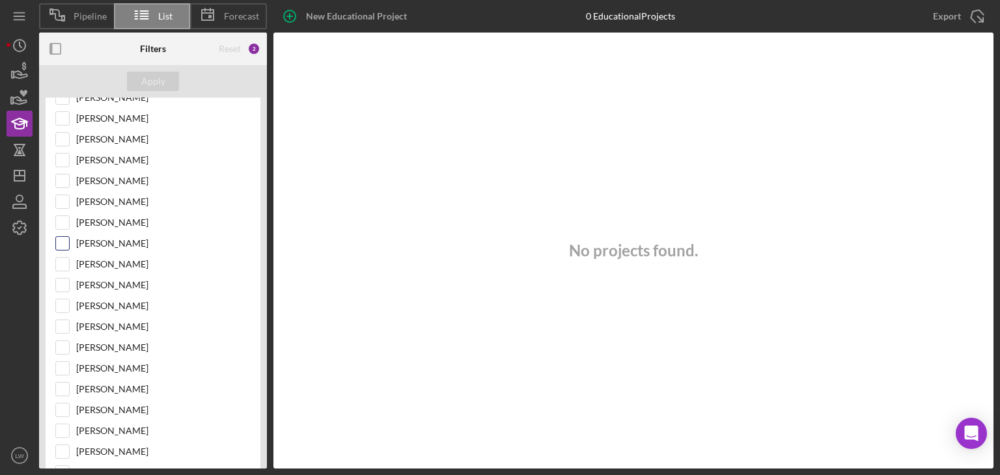
click at [67, 239] on input "[PERSON_NAME]" at bounding box center [62, 243] width 13 height 13
checkbox input "true"
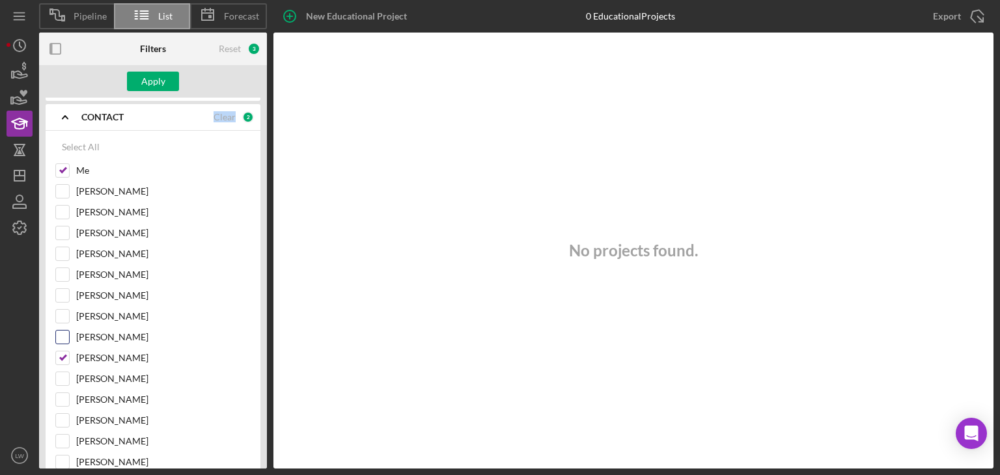
scroll to position [0, 0]
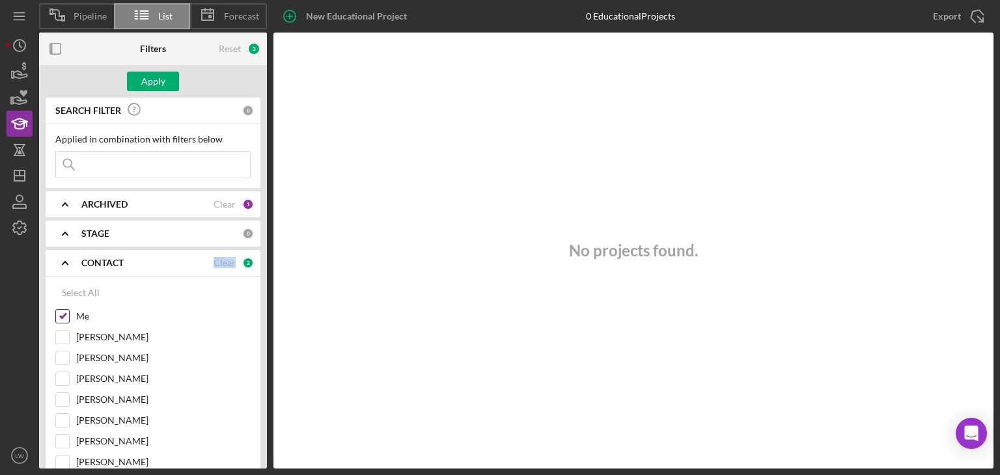
click at [68, 315] on input "Me" at bounding box center [62, 316] width 13 height 13
click at [167, 76] on button "Apply" at bounding box center [153, 82] width 52 height 20
click at [61, 313] on input "Me" at bounding box center [62, 316] width 13 height 13
checkbox input "true"
click at [156, 81] on div "Apply" at bounding box center [153, 82] width 24 height 20
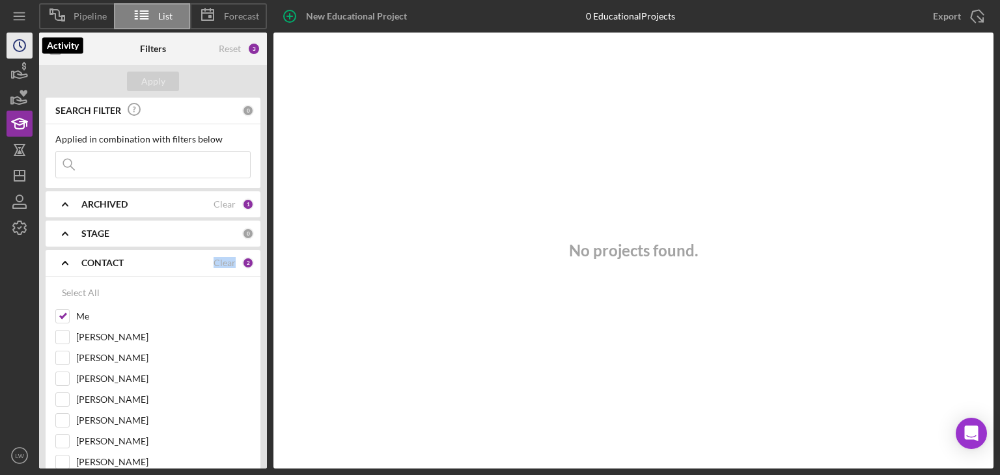
click at [14, 40] on icon "Icon/History" at bounding box center [19, 45] width 33 height 33
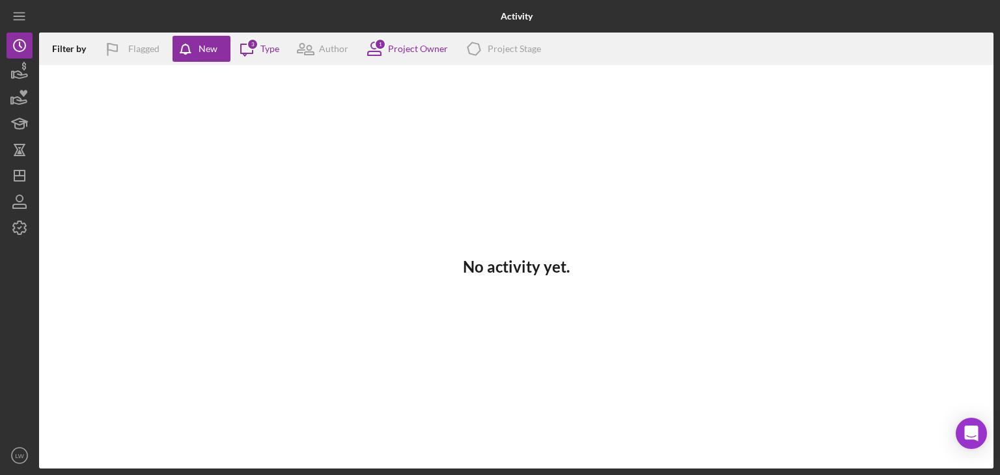
click at [36, 16] on nav "Icon/Menu Icon/Dashboard Dashboard Clients Product Templates [PERSON_NAME] Icon…" at bounding box center [23, 234] width 33 height 469
click at [21, 20] on line "button" at bounding box center [19, 20] width 10 height 0
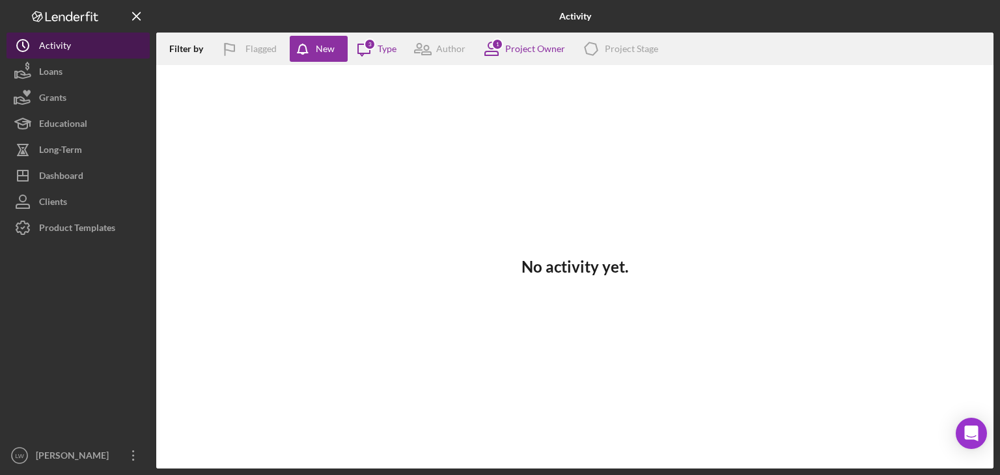
click at [42, 51] on div "Activity" at bounding box center [55, 47] width 32 height 29
click at [138, 14] on line "button" at bounding box center [136, 15] width 7 height 7
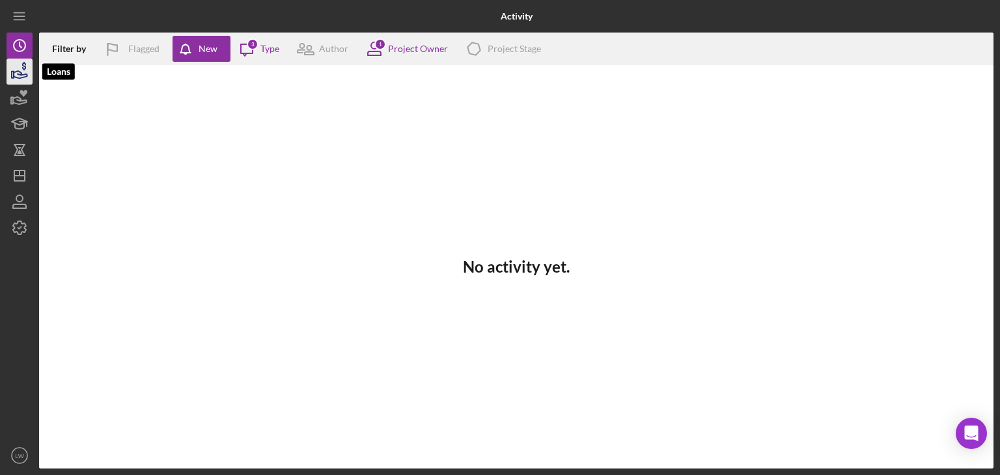
click at [18, 74] on icon "button" at bounding box center [19, 71] width 33 height 33
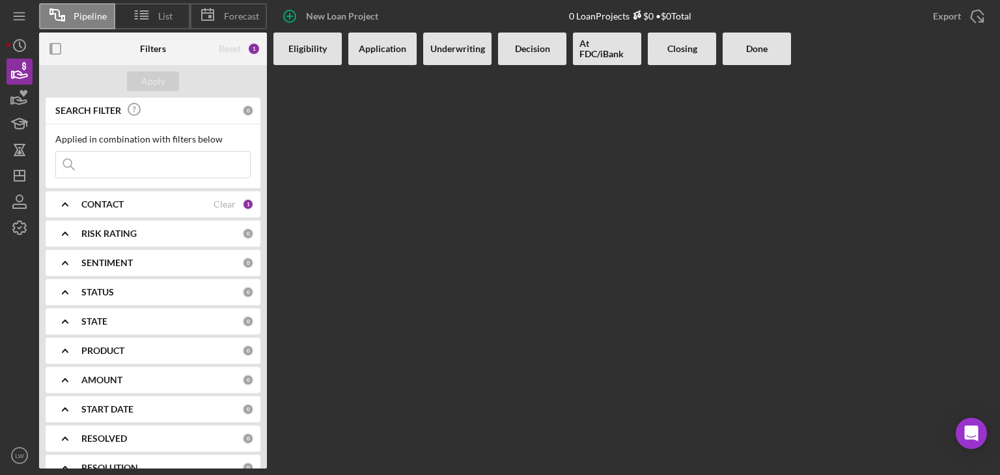
click at [159, 200] on div "CONTACT" at bounding box center [147, 204] width 132 height 10
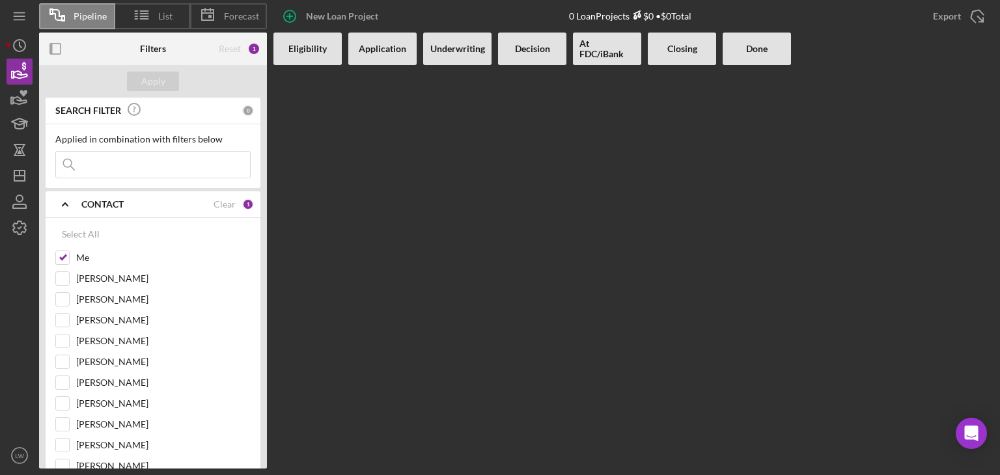
click at [237, 45] on div "Reset" at bounding box center [230, 49] width 22 height 10
click at [235, 47] on div "Reset" at bounding box center [230, 49] width 22 height 10
click at [9, 66] on icon "button" at bounding box center [19, 71] width 33 height 33
click at [6, 37] on icon "Icon/History" at bounding box center [19, 45] width 33 height 33
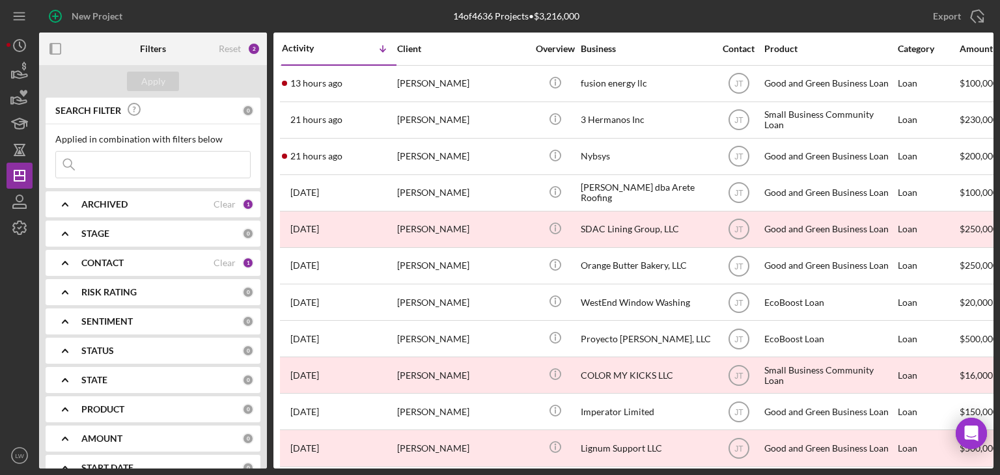
click at [186, 255] on div "CONTACT Clear 1" at bounding box center [167, 263] width 173 height 26
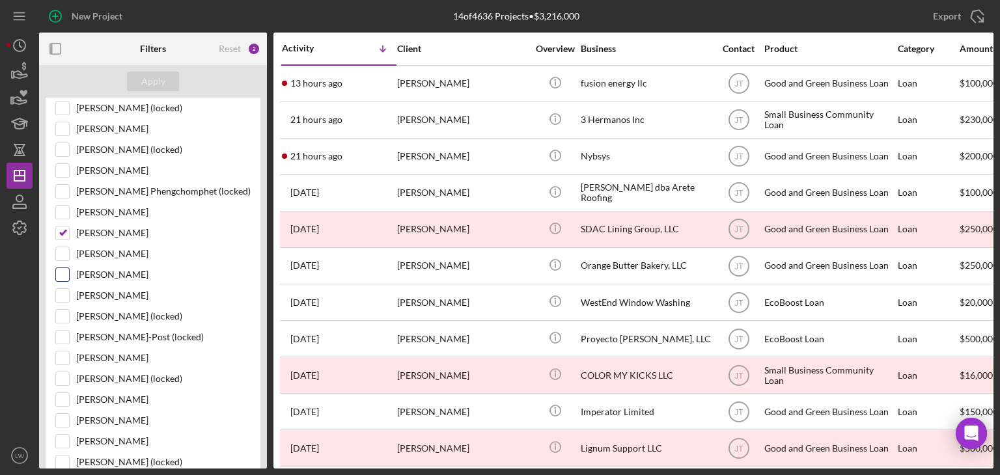
scroll to position [456, 0]
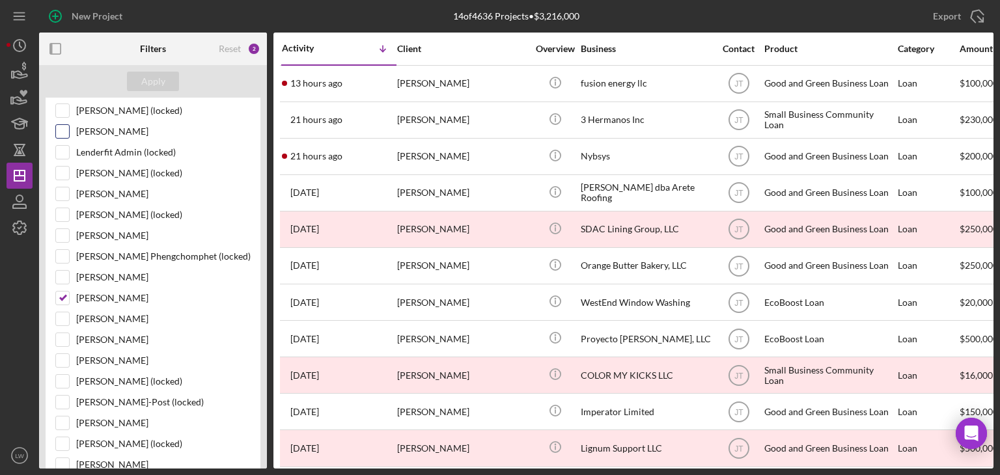
click at [63, 126] on input "[PERSON_NAME]" at bounding box center [62, 131] width 13 height 13
checkbox input "true"
click at [63, 292] on input "[PERSON_NAME]" at bounding box center [62, 298] width 13 height 13
checkbox input "false"
click at [167, 82] on button "Apply" at bounding box center [153, 82] width 52 height 20
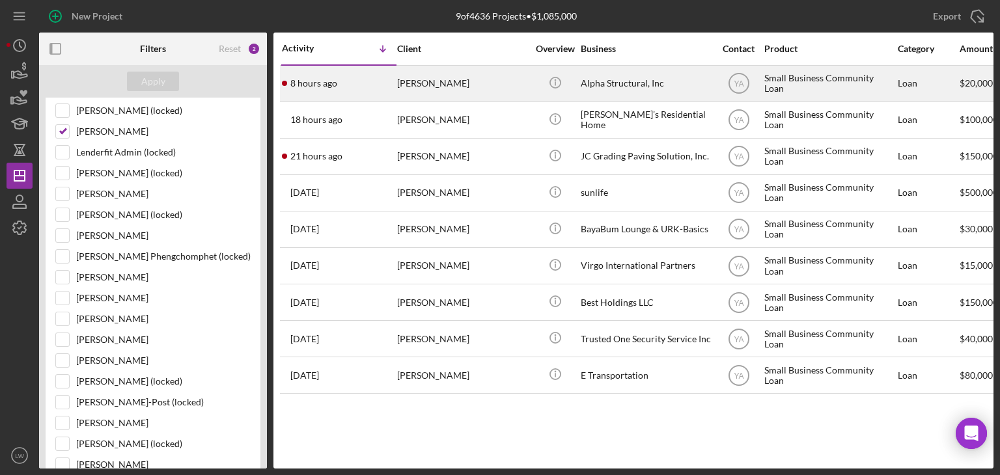
click at [442, 90] on div "Barnabus Palmatier" at bounding box center [462, 83] width 130 height 35
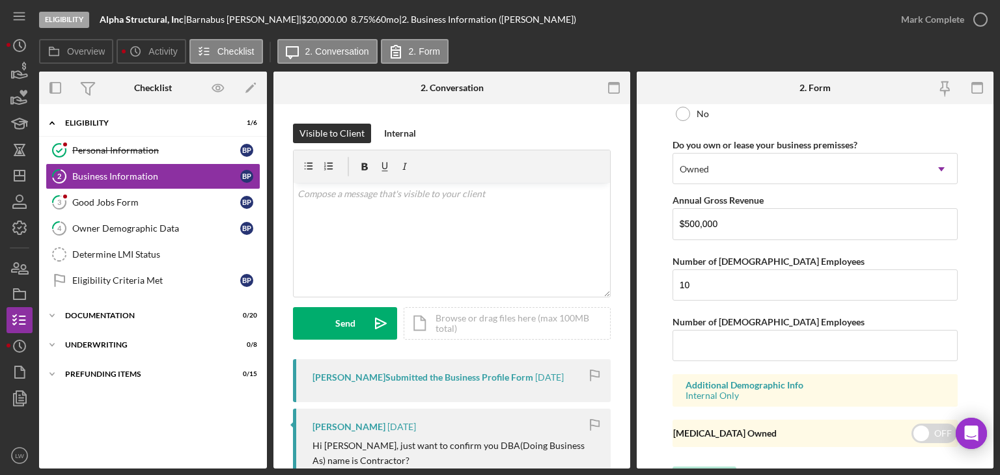
scroll to position [1076, 0]
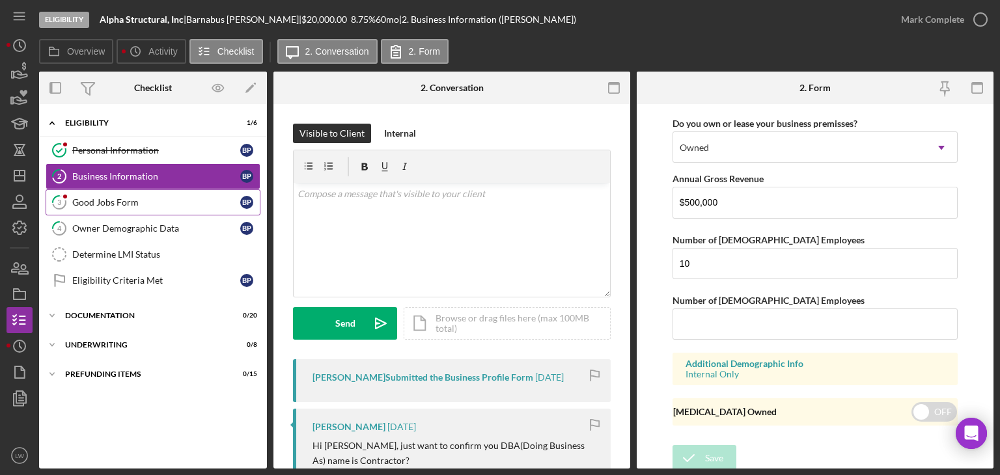
click at [150, 203] on div "Good Jobs Form" at bounding box center [156, 202] width 168 height 10
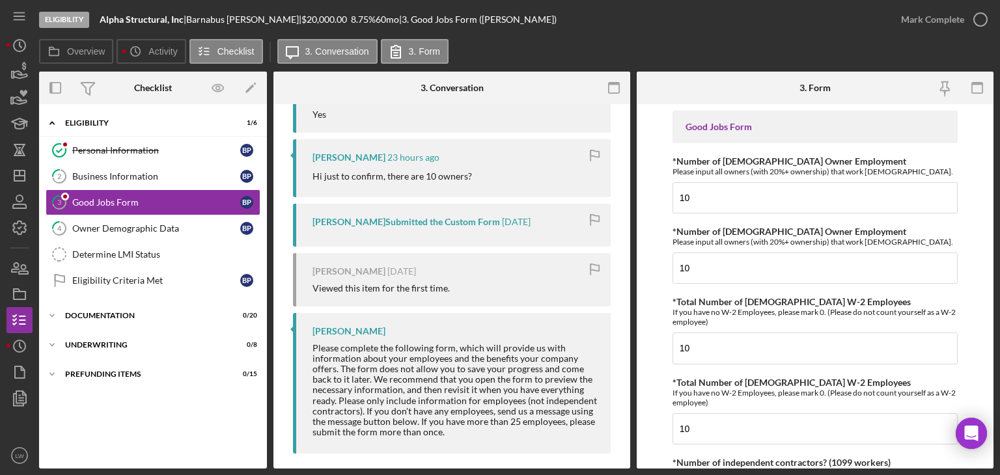
scroll to position [290, 0]
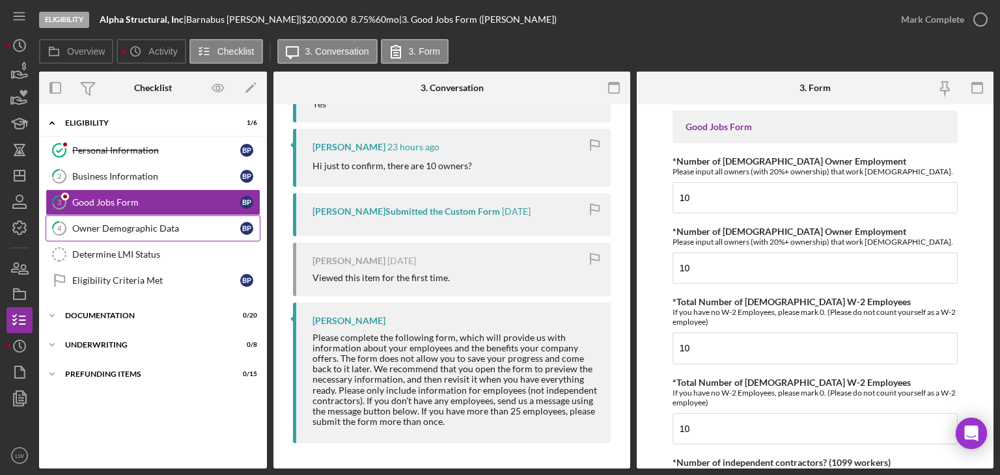
click at [133, 225] on div "Owner Demographic Data" at bounding box center [156, 228] width 168 height 10
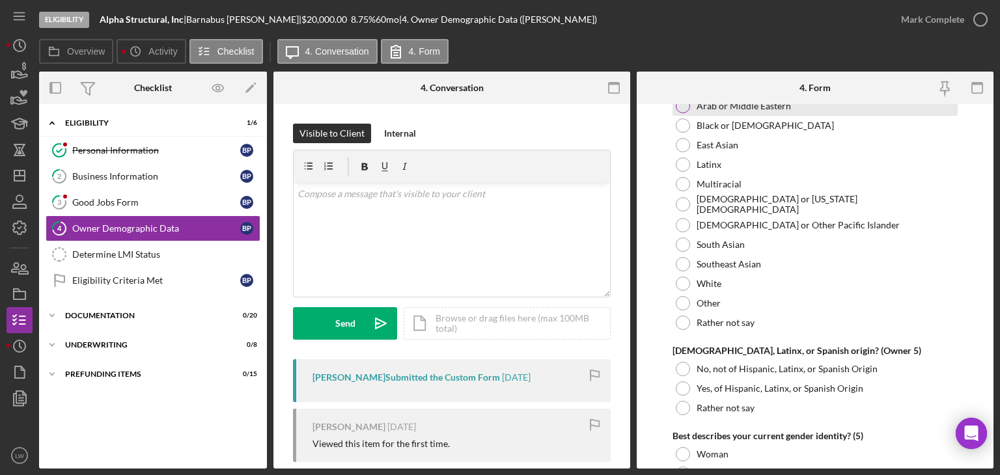
scroll to position [4601, 0]
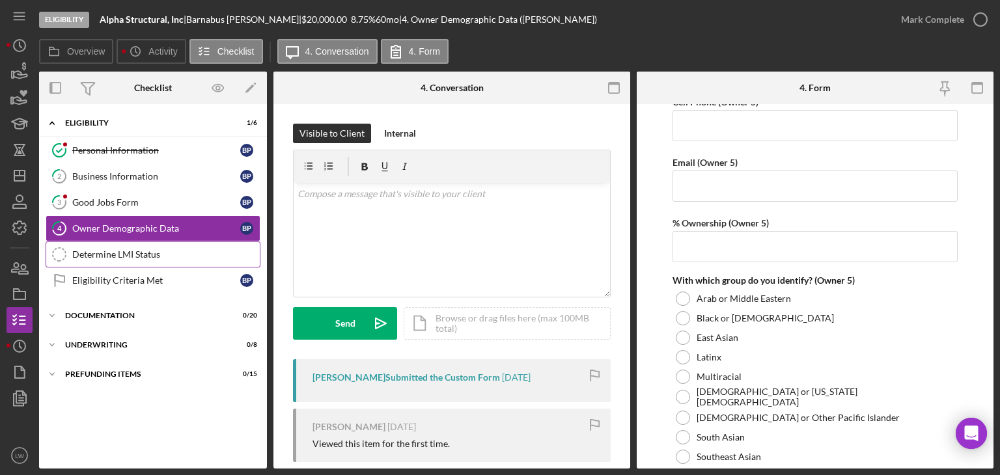
click at [138, 259] on link "Determine LMI Status Determine LMI Status" at bounding box center [153, 255] width 215 height 26
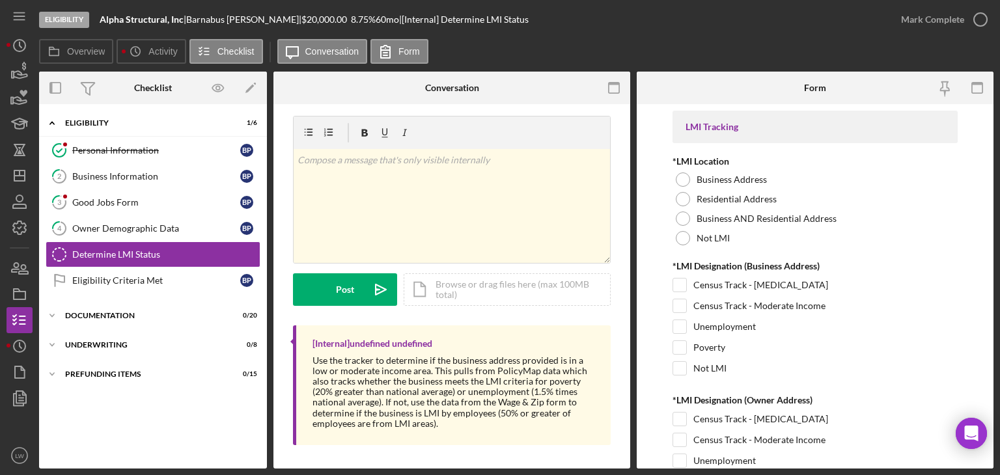
scroll to position [10, 0]
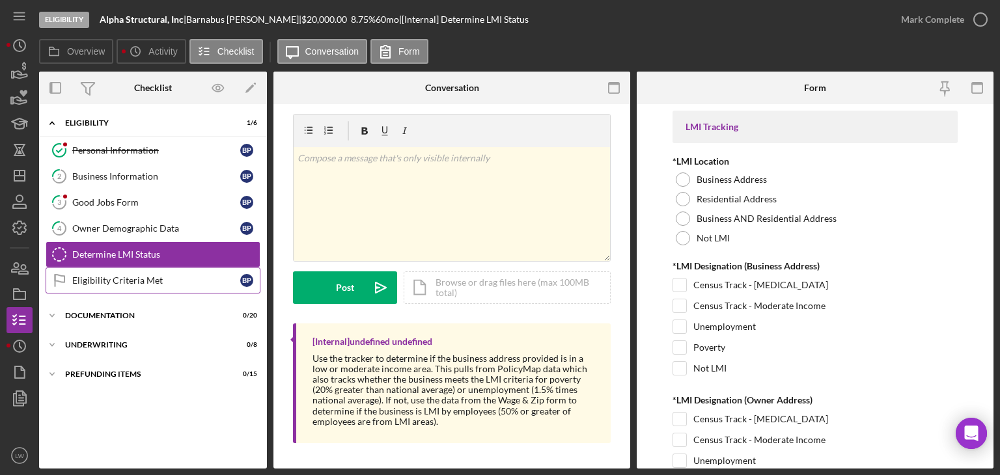
click at [112, 282] on div "Eligibility Criteria Met" at bounding box center [156, 280] width 168 height 10
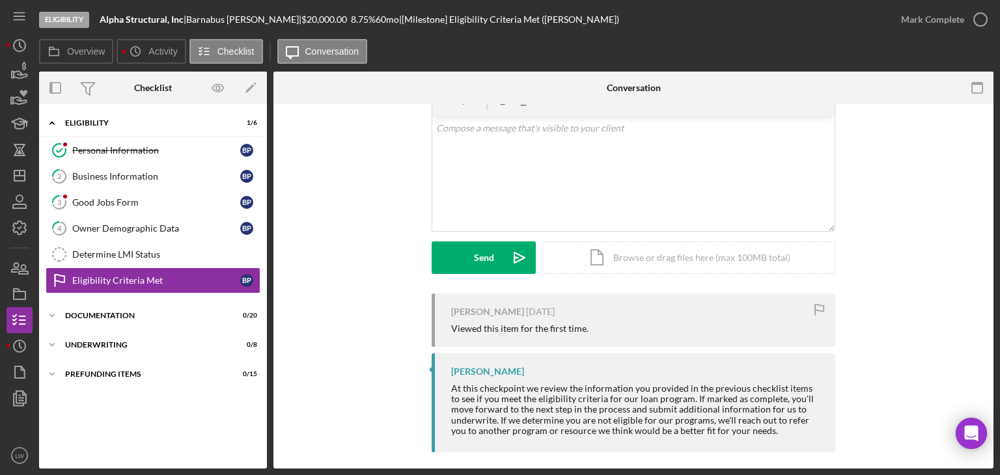
scroll to position [75, 0]
